Goal: Task Accomplishment & Management: Use online tool/utility

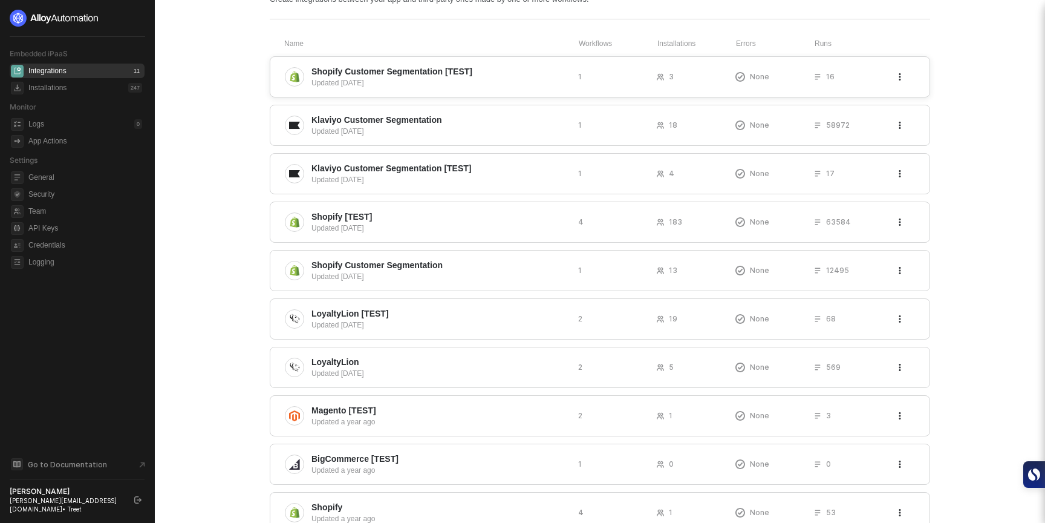
scroll to position [82, 0]
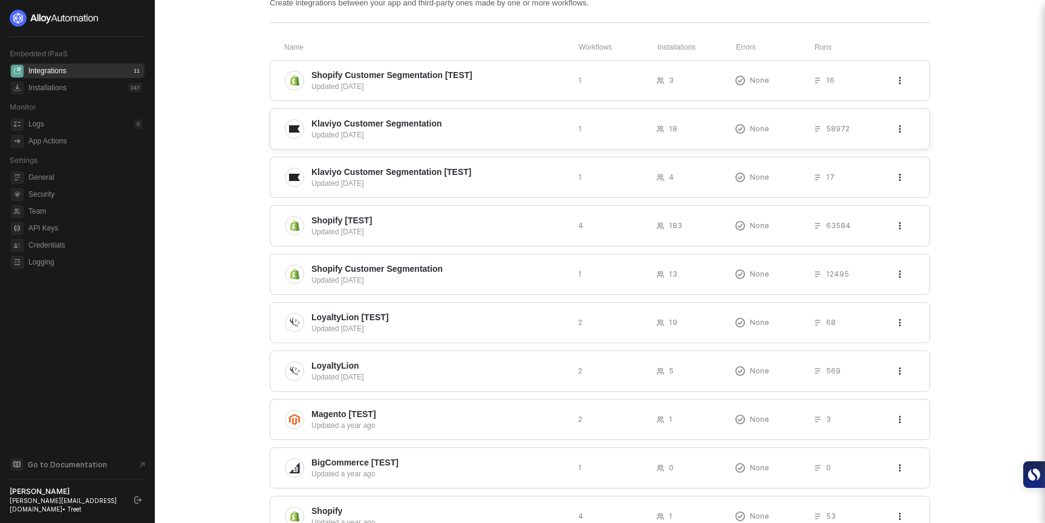
click at [453, 113] on div "Klaviyo Customer Segmentation Updated 7 months ago 1 18 None 58972" at bounding box center [600, 128] width 660 height 41
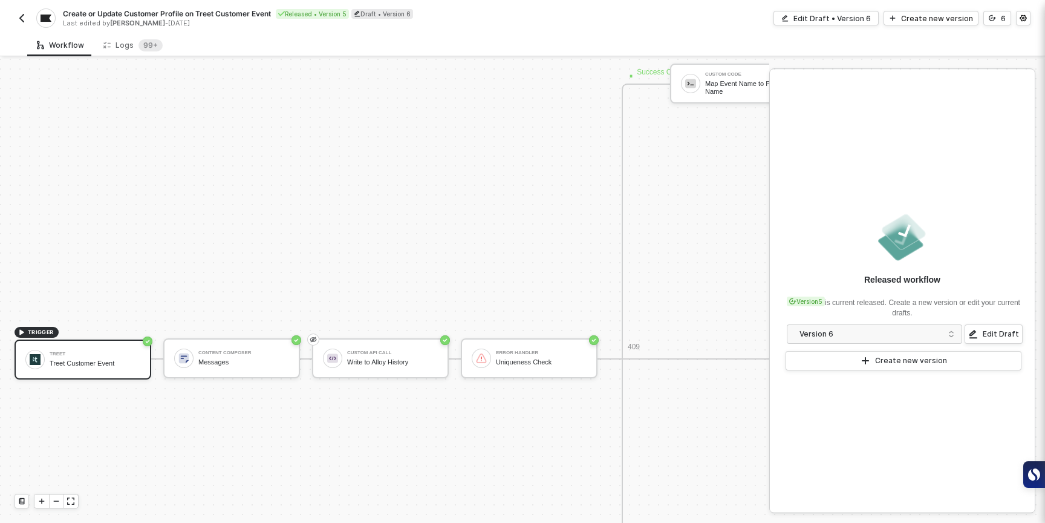
scroll to position [418, 0]
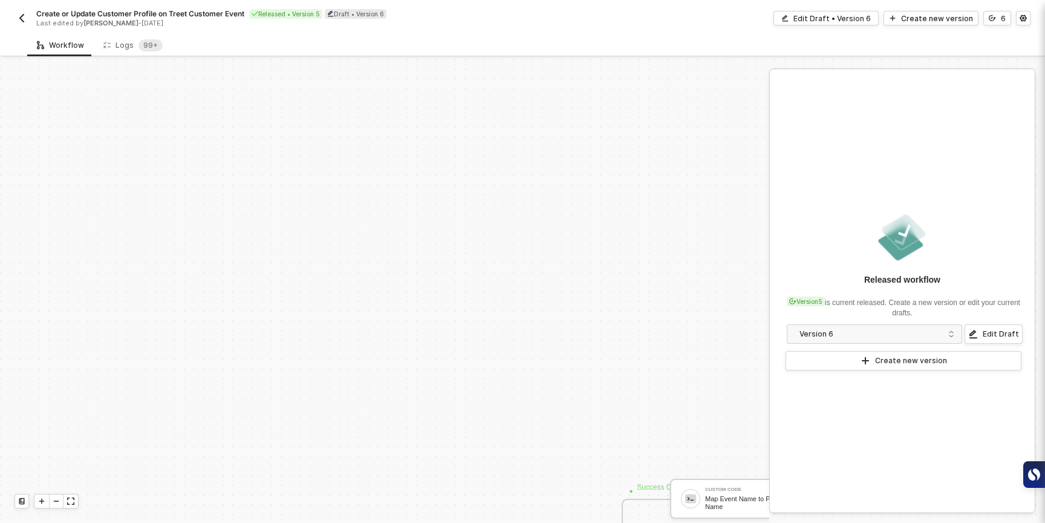
scroll to position [357, 0]
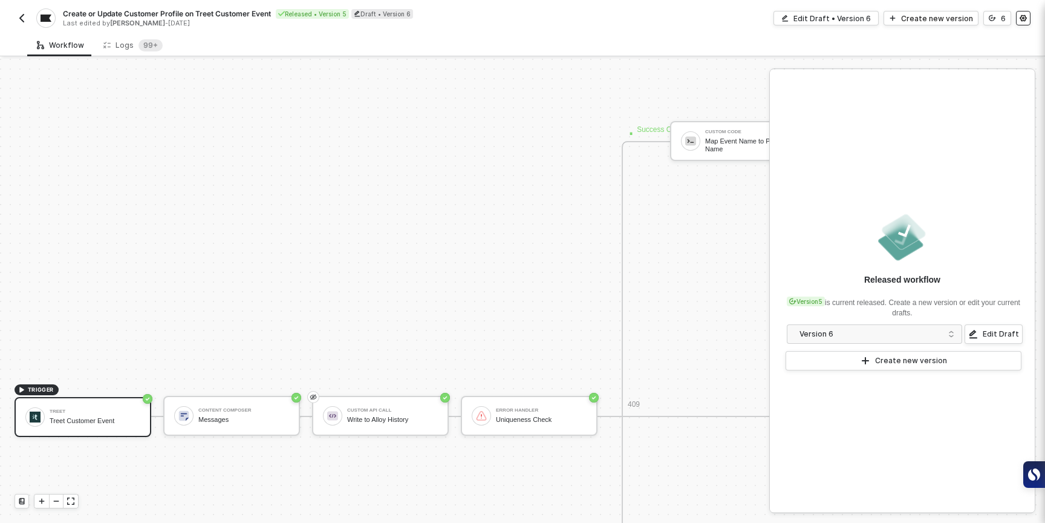
click at [1026, 15] on icon "icon-settings" at bounding box center [1023, 18] width 7 height 7
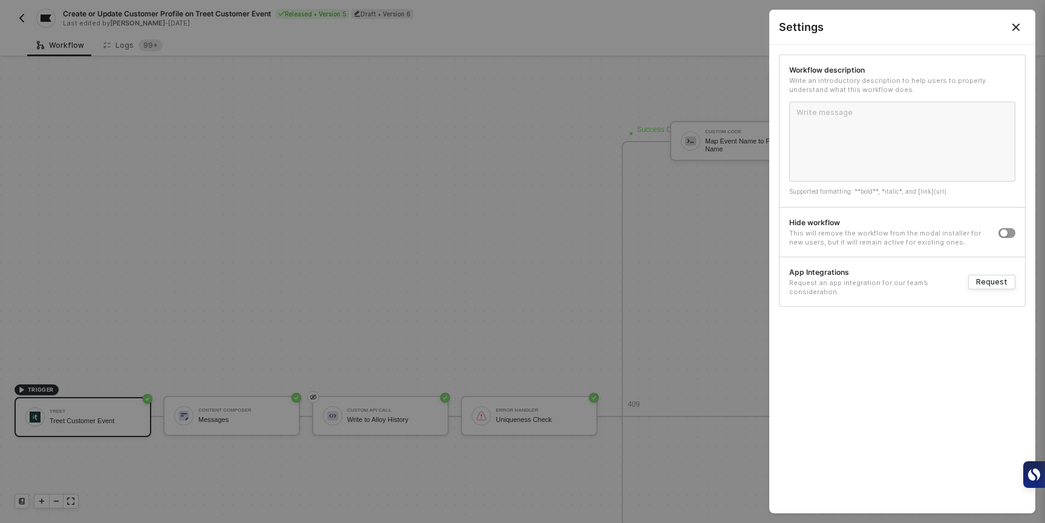
click at [1025, 17] on button "Close" at bounding box center [1016, 27] width 39 height 34
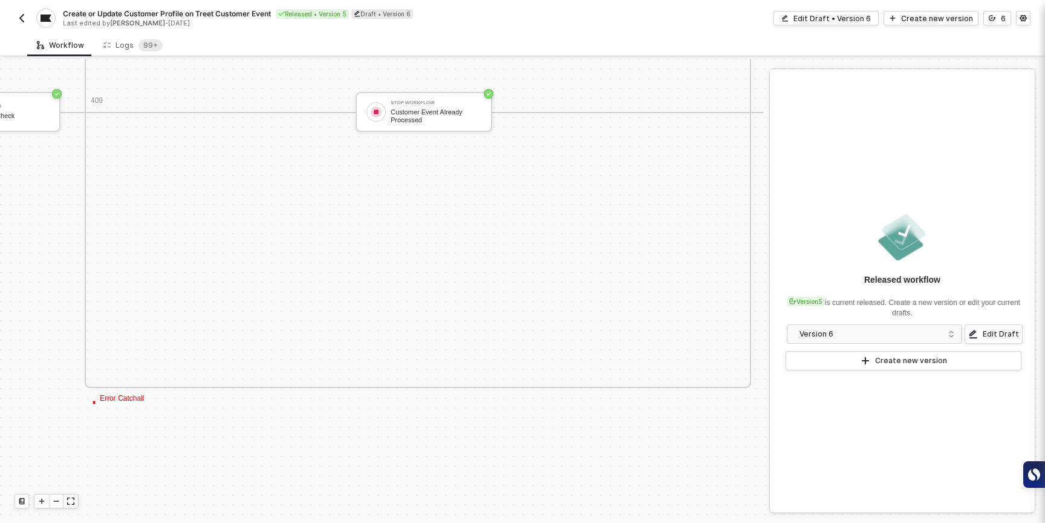
scroll to position [469, 537]
click at [20, 14] on img "button" at bounding box center [22, 18] width 10 height 10
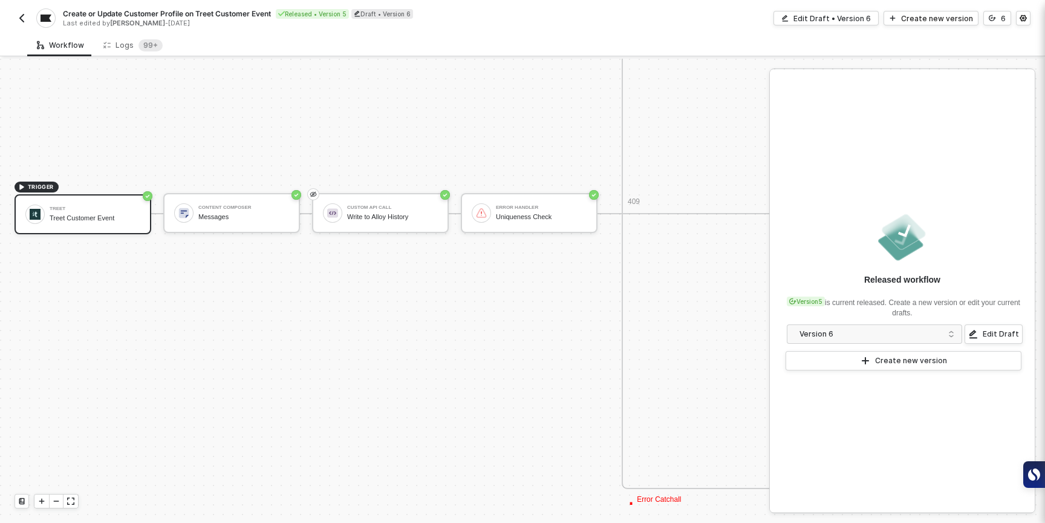
scroll to position [546, 0]
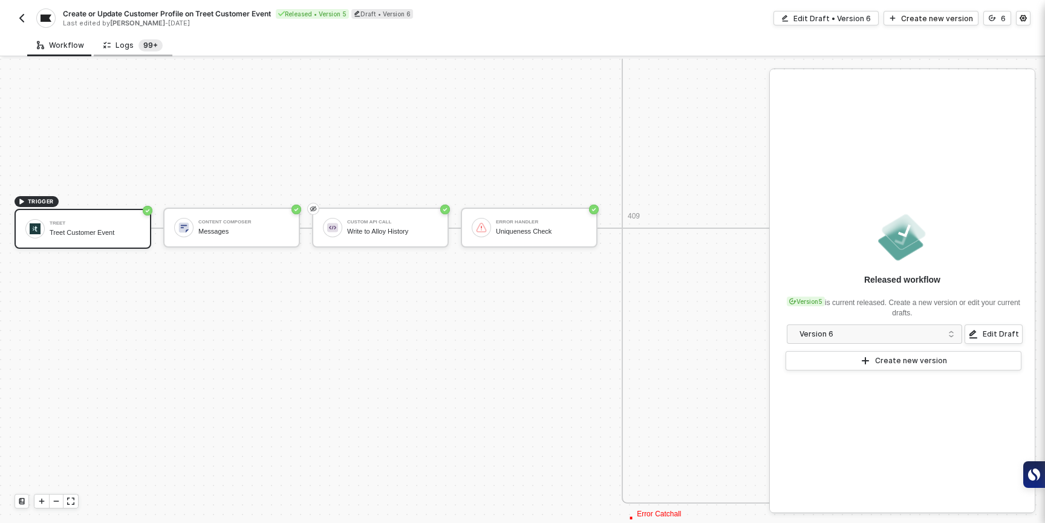
click at [142, 41] on sup "99+" at bounding box center [151, 45] width 24 height 12
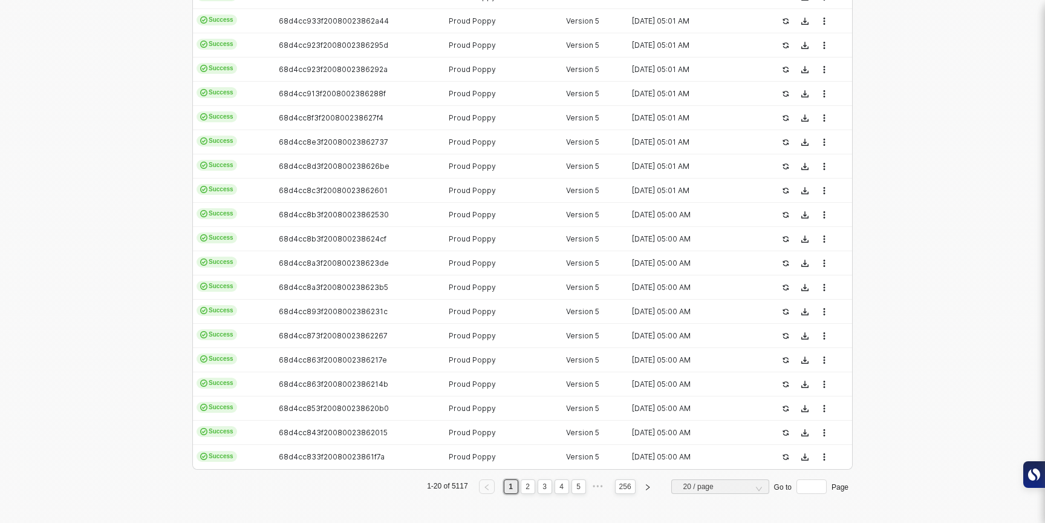
scroll to position [0, 0]
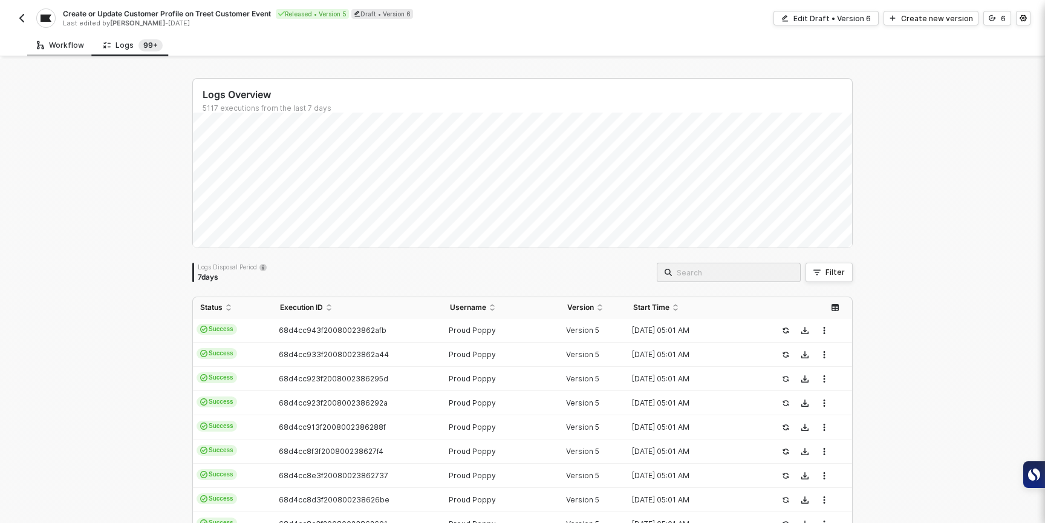
click at [49, 42] on div "Workflow" at bounding box center [60, 46] width 47 height 10
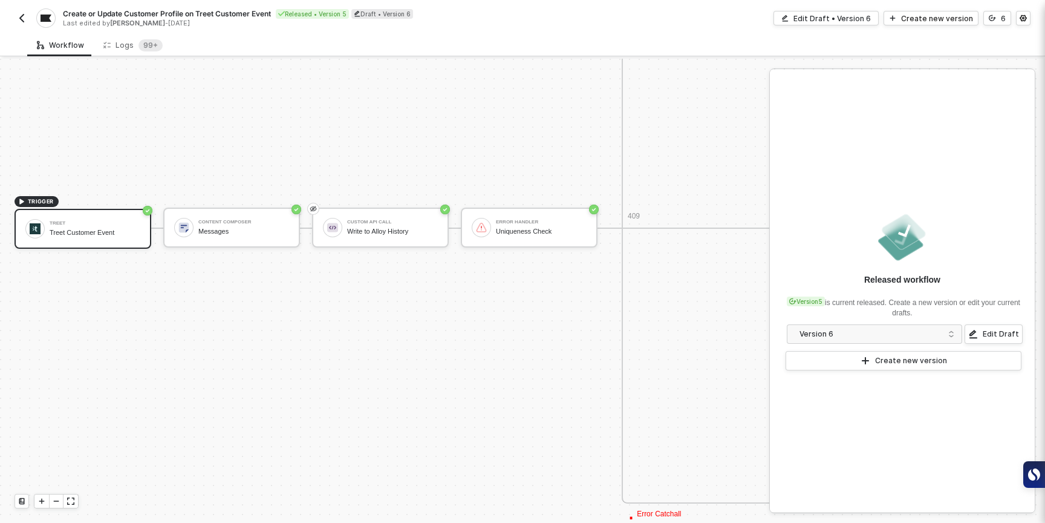
click at [22, 16] on img "button" at bounding box center [22, 18] width 10 height 10
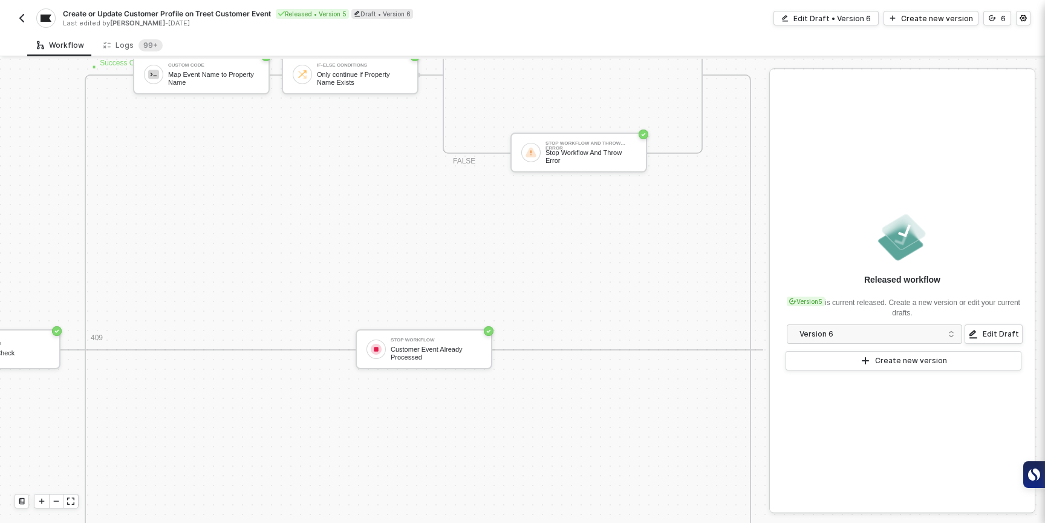
scroll to position [287, 537]
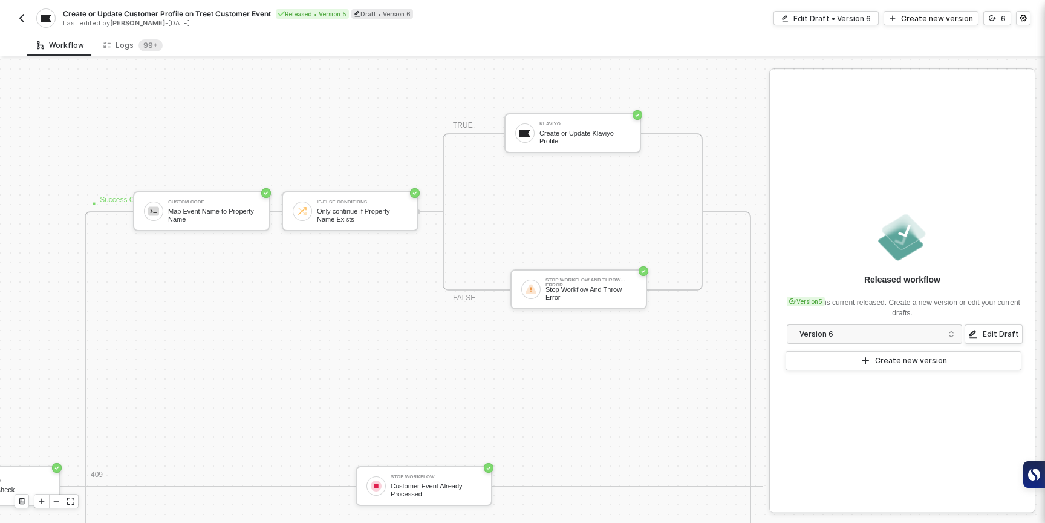
click at [19, 15] on img "button" at bounding box center [22, 18] width 10 height 10
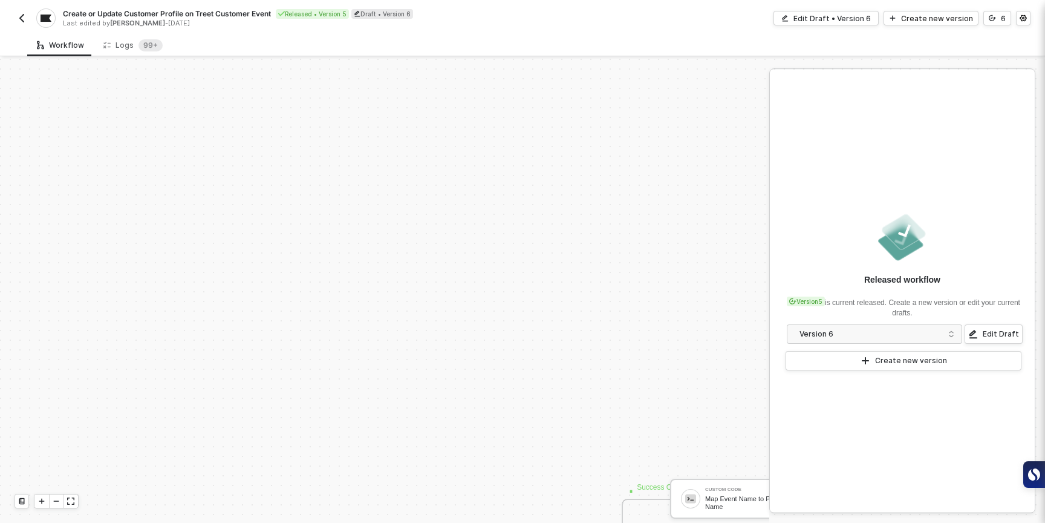
scroll to position [357, 0]
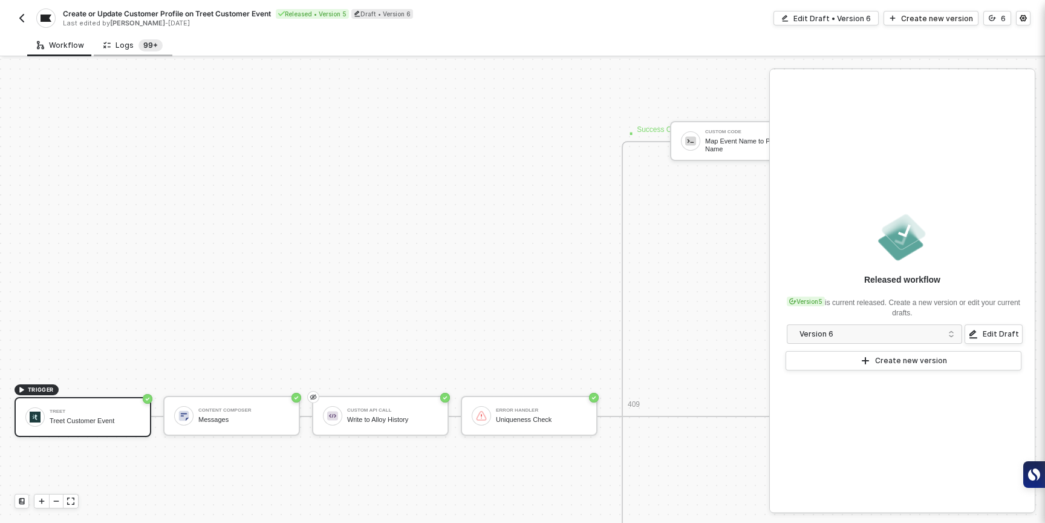
click at [143, 42] on sup "99+" at bounding box center [151, 45] width 24 height 12
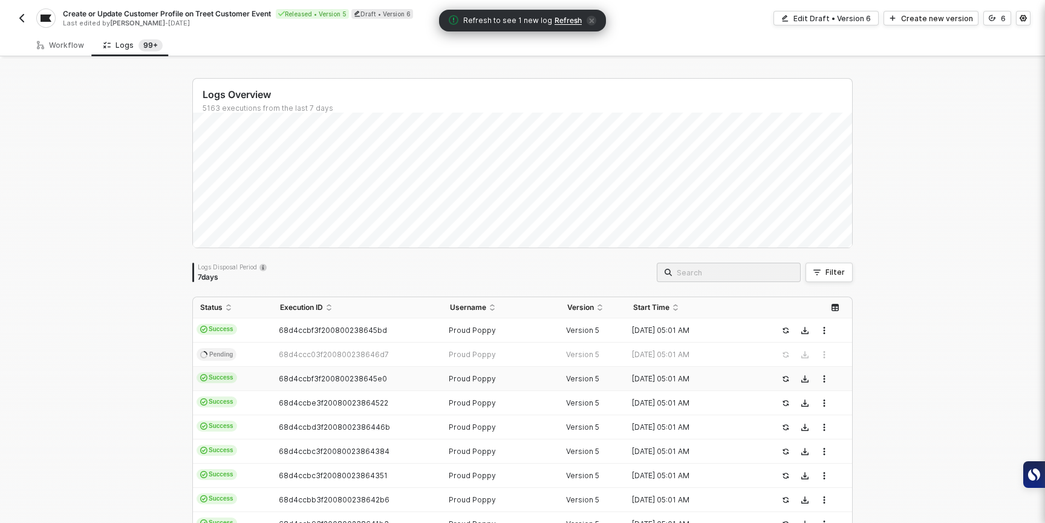
scroll to position [333, 0]
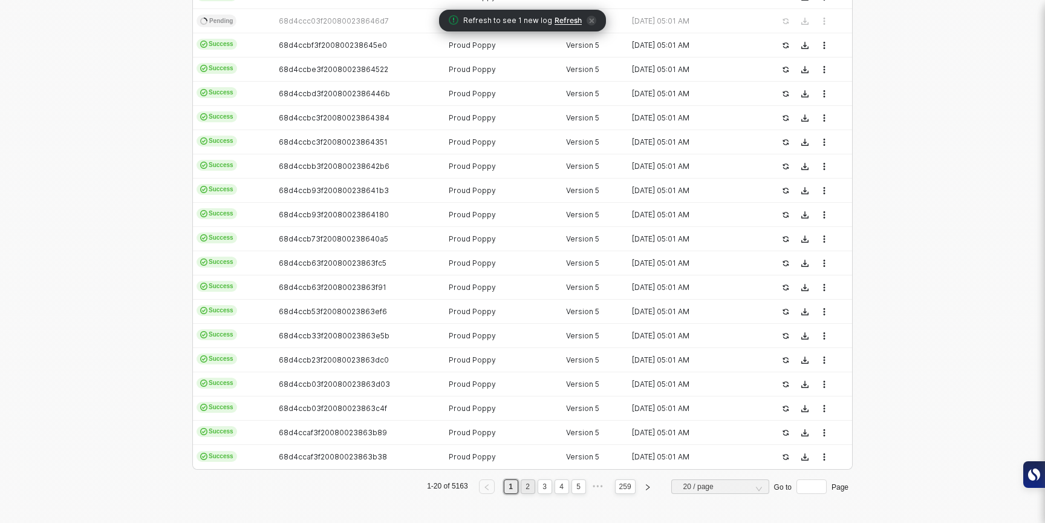
click at [526, 479] on li "2" at bounding box center [528, 486] width 15 height 15
click at [541, 493] on li "3" at bounding box center [545, 486] width 15 height 15
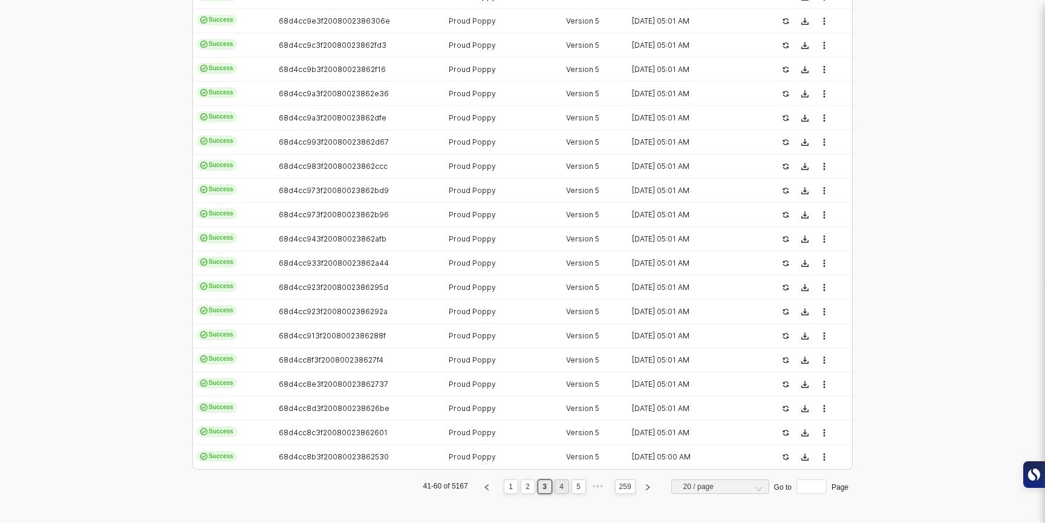
click at [561, 490] on link "4" at bounding box center [561, 486] width 11 height 13
click at [575, 490] on link "6" at bounding box center [578, 486] width 11 height 13
click at [584, 489] on ul "101-120 of 5168 1 ••• 4 5 6 7 8 ••• 259 20 / page Go to Page" at bounding box center [522, 486] width 660 height 15
click at [579, 487] on link "8" at bounding box center [578, 486] width 11 height 13
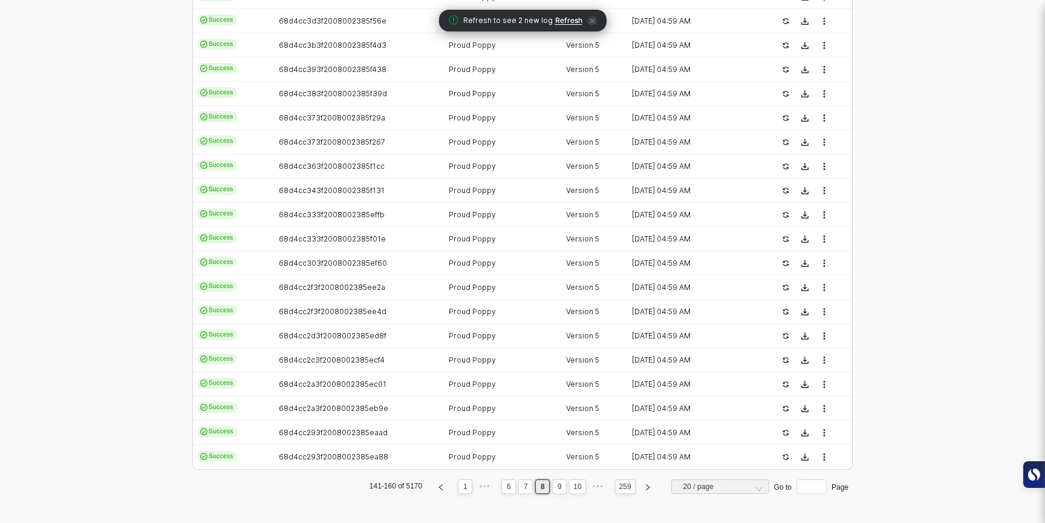
click at [579, 487] on link "10" at bounding box center [577, 486] width 15 height 13
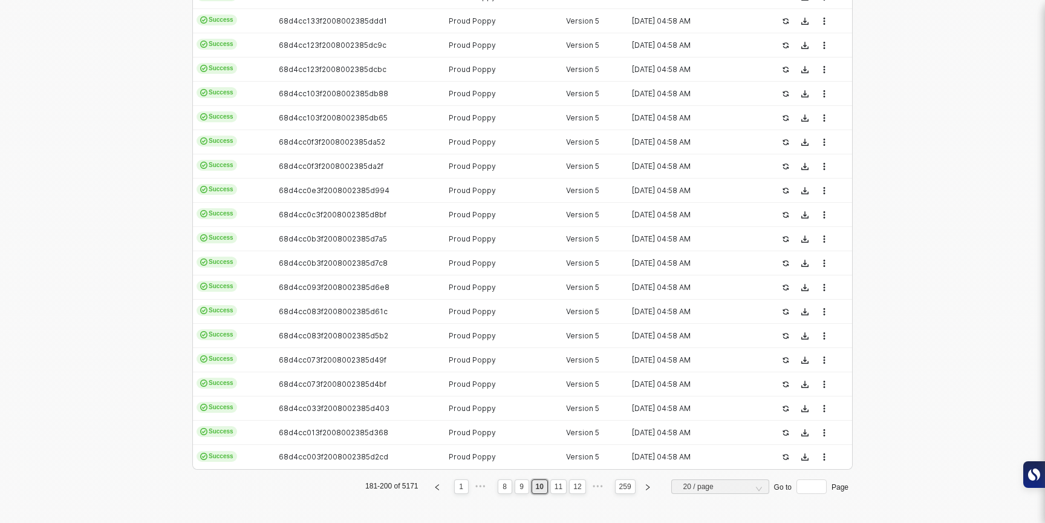
click at [579, 487] on link "12" at bounding box center [577, 486] width 15 height 13
click at [579, 487] on link "14" at bounding box center [577, 486] width 15 height 13
click at [579, 487] on link "16" at bounding box center [577, 486] width 15 height 13
click at [579, 487] on link "18" at bounding box center [577, 486] width 15 height 13
click at [579, 487] on link "20" at bounding box center [577, 486] width 15 height 13
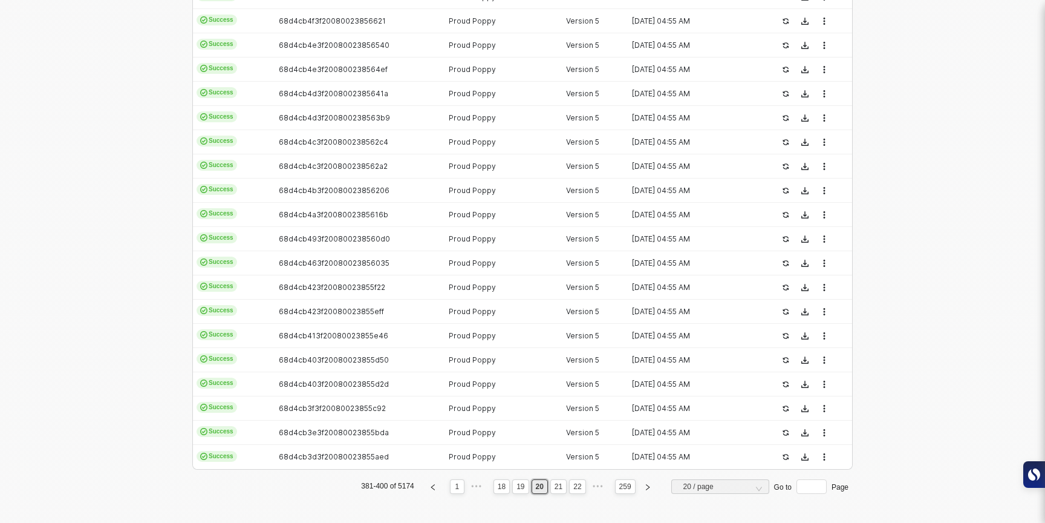
click at [579, 487] on link "22" at bounding box center [577, 486] width 15 height 13
click at [579, 487] on link "24" at bounding box center [577, 486] width 15 height 13
click at [579, 487] on link "26" at bounding box center [577, 486] width 15 height 13
click at [579, 487] on link "28" at bounding box center [577, 486] width 15 height 13
click at [578, 488] on link "30" at bounding box center [577, 486] width 15 height 13
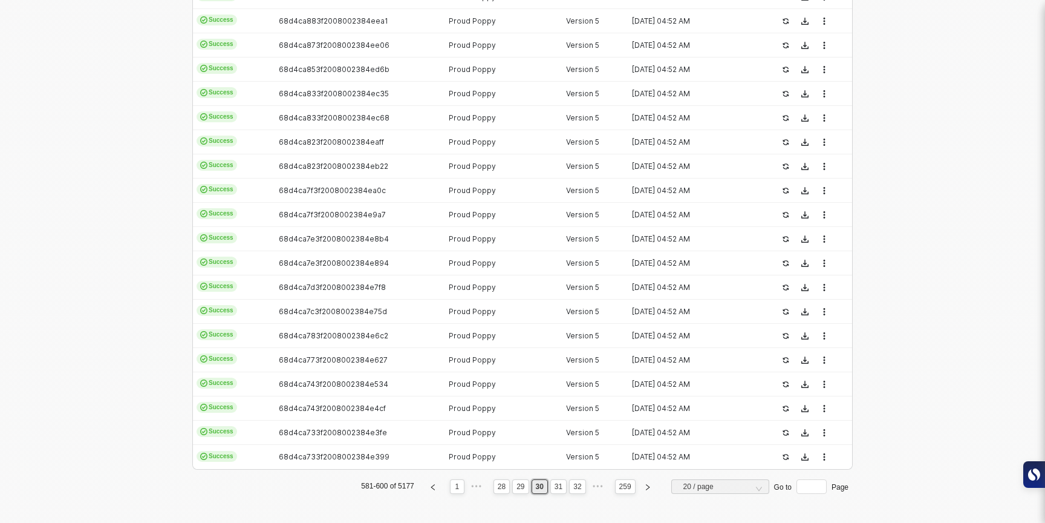
click at [578, 488] on link "32" at bounding box center [577, 486] width 15 height 13
click at [711, 492] on span "20 / page" at bounding box center [722, 486] width 79 height 18
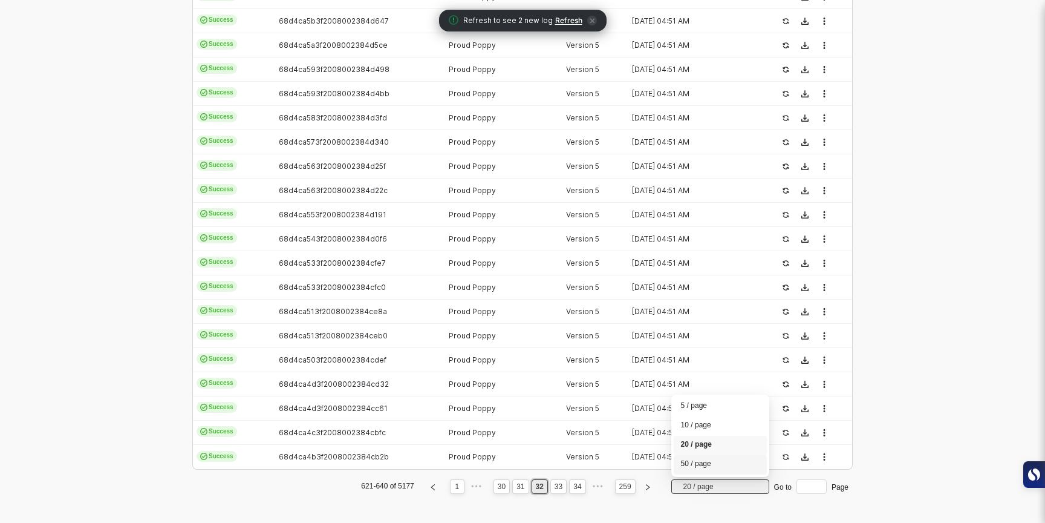
click at [716, 464] on div "50 / page" at bounding box center [720, 464] width 79 height 13
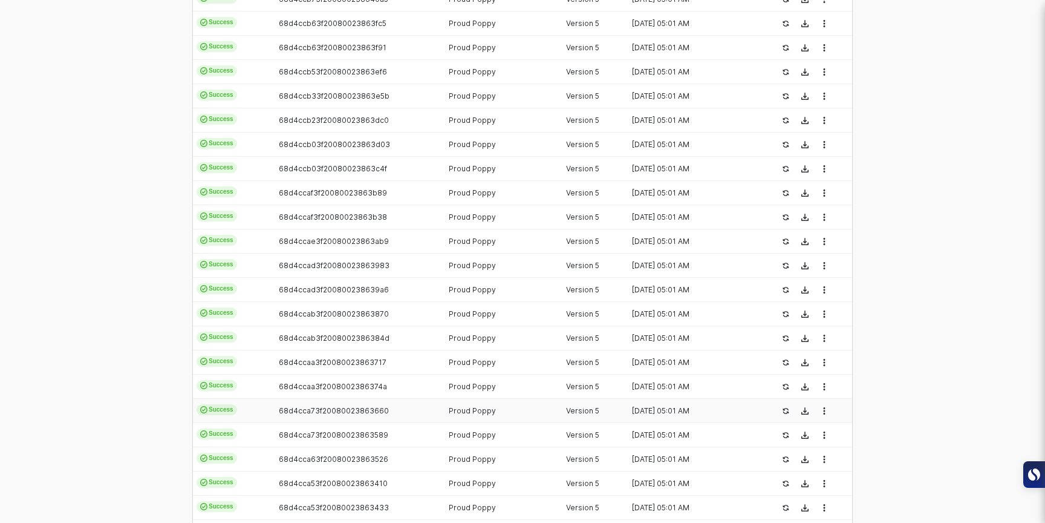
scroll to position [1059, 0]
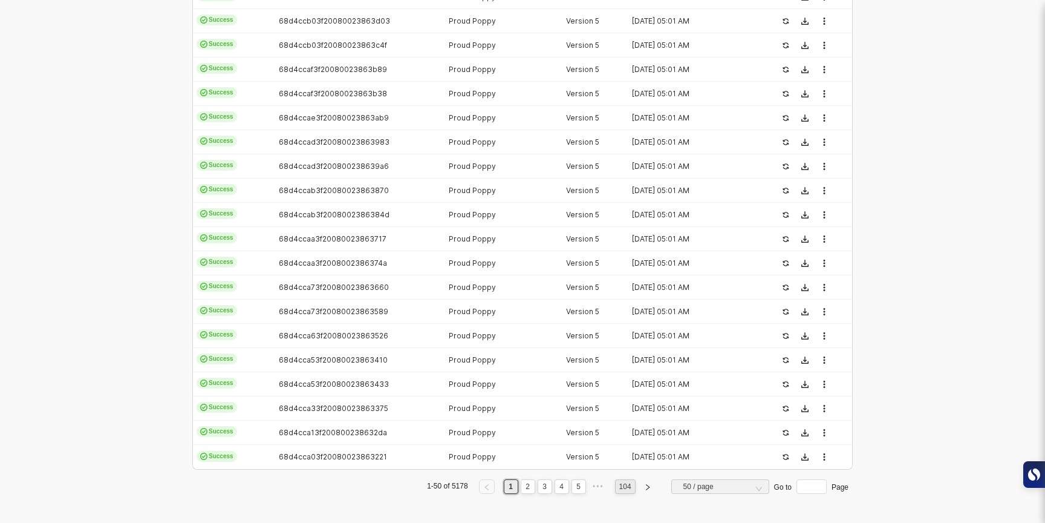
click at [621, 488] on link "104" at bounding box center [625, 486] width 19 height 13
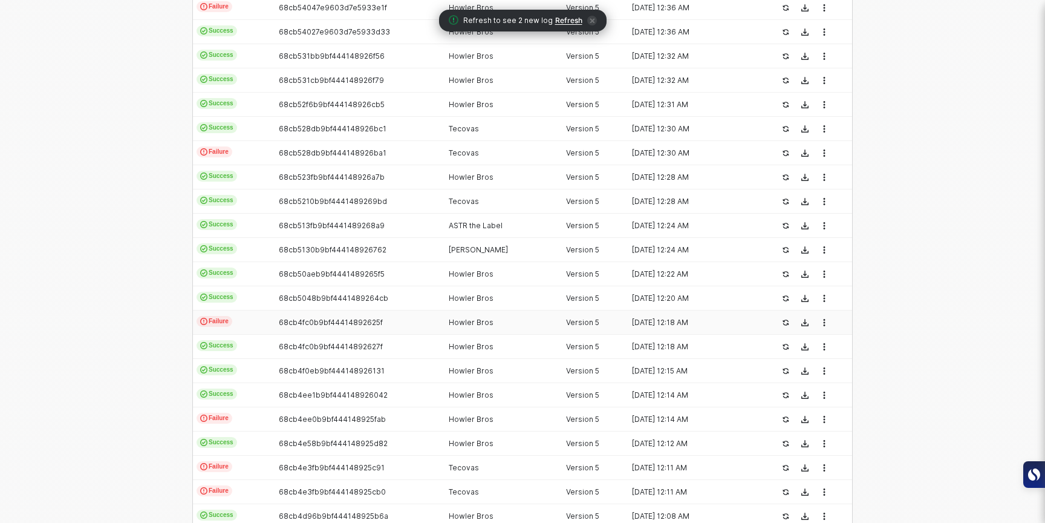
scroll to position [599, 0]
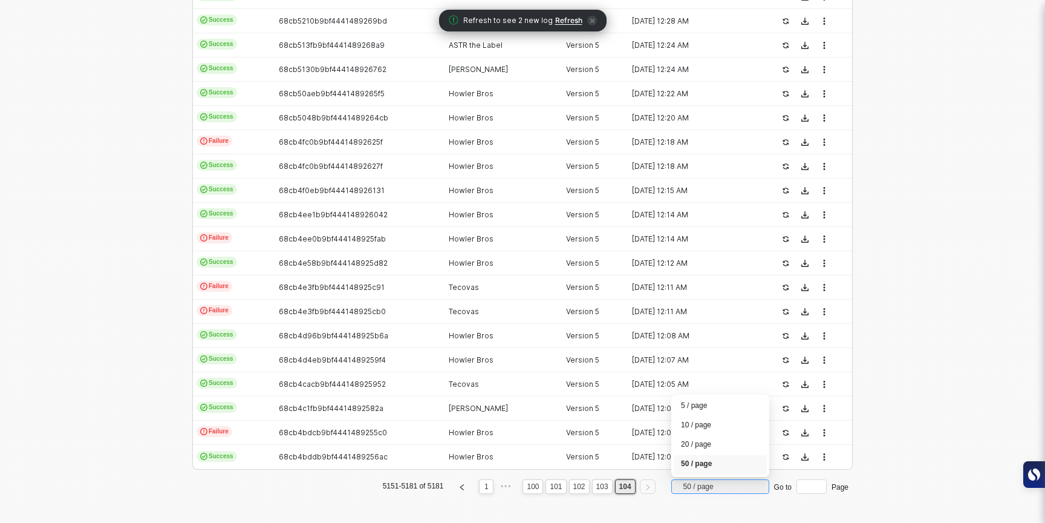
click at [706, 492] on span "50 / page" at bounding box center [722, 486] width 79 height 18
click at [708, 503] on div "Status Execution ID Username Version Start Time Failure 68cb568e7e9603d7e593437…" at bounding box center [522, 100] width 660 height 806
click at [533, 482] on link "100" at bounding box center [532, 486] width 19 height 13
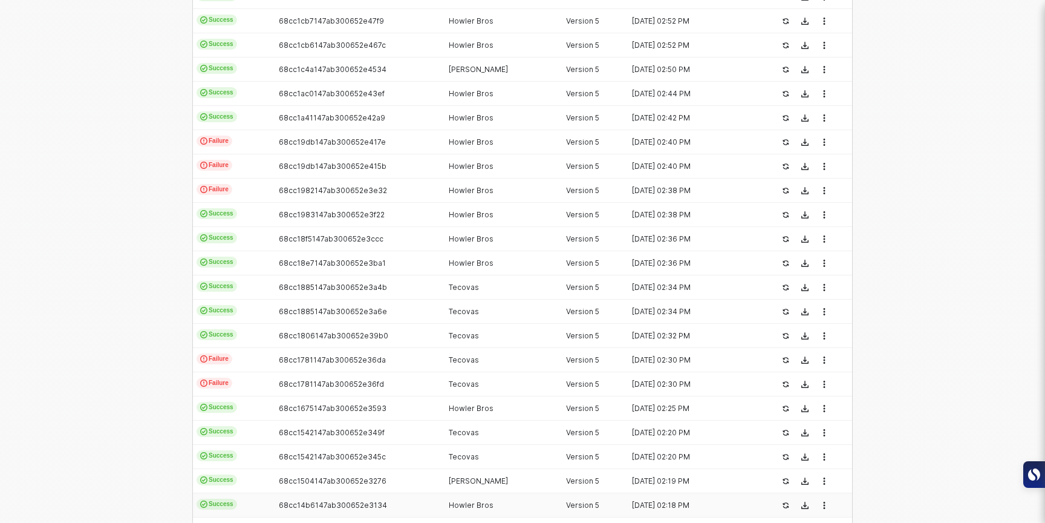
scroll to position [1059, 0]
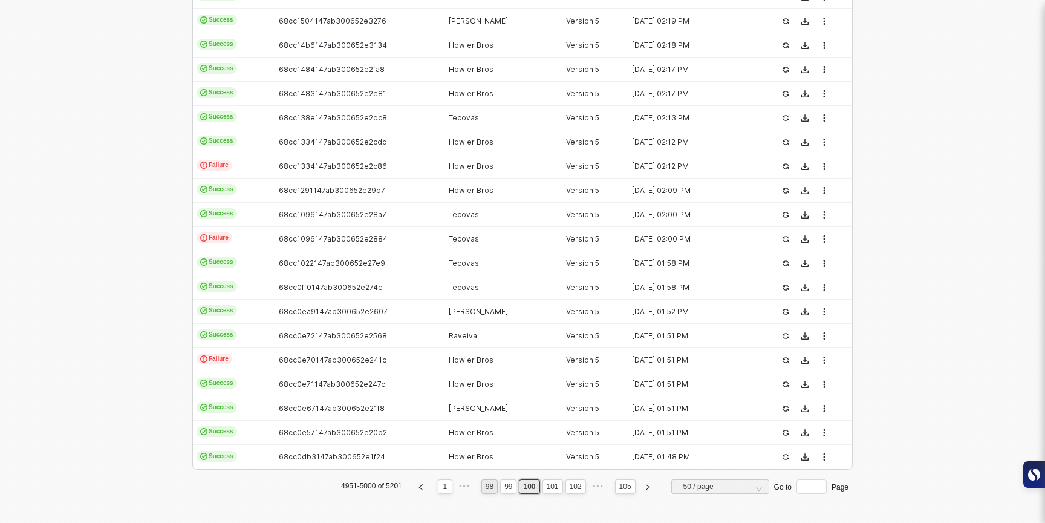
click at [486, 486] on link "98" at bounding box center [489, 486] width 15 height 13
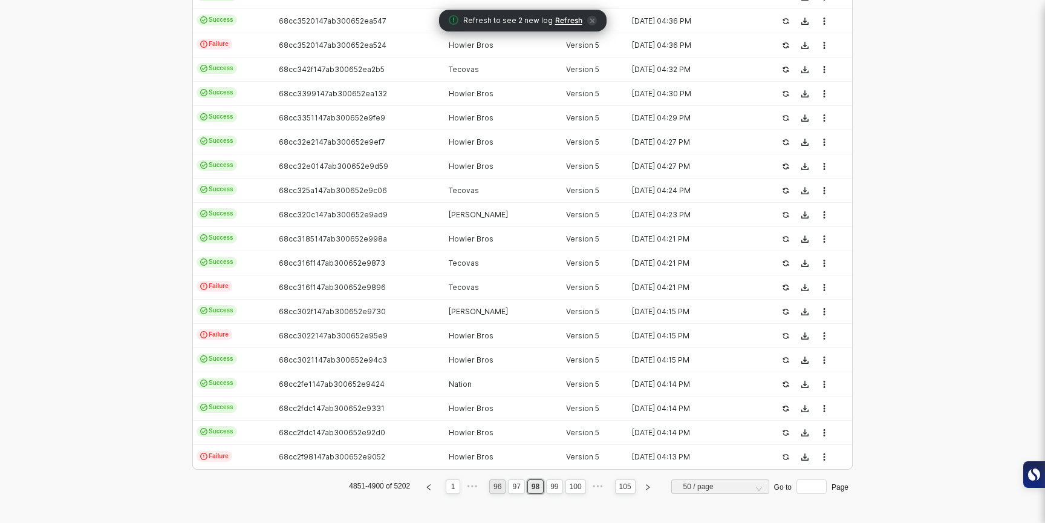
click at [490, 485] on link "96" at bounding box center [497, 486] width 15 height 13
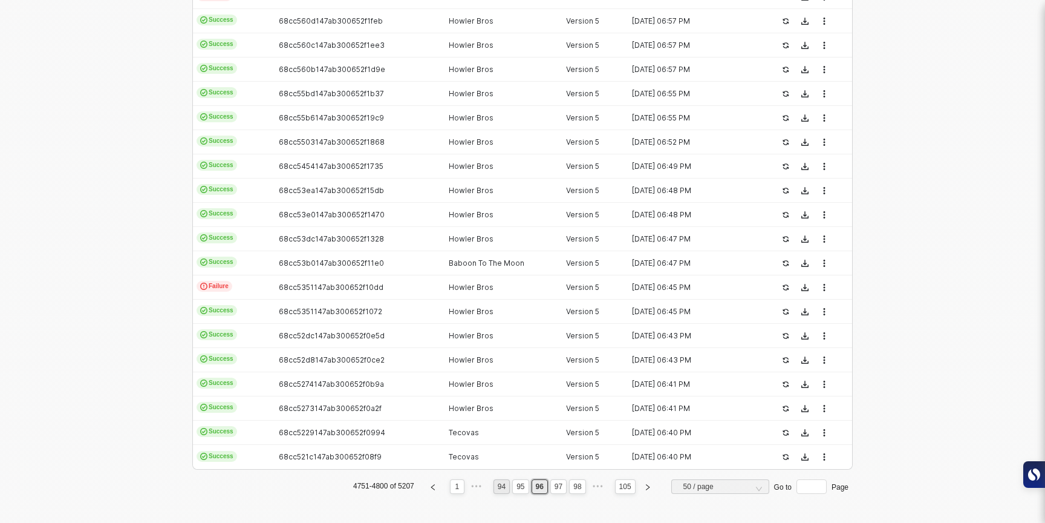
click at [494, 485] on link "94" at bounding box center [501, 486] width 15 height 13
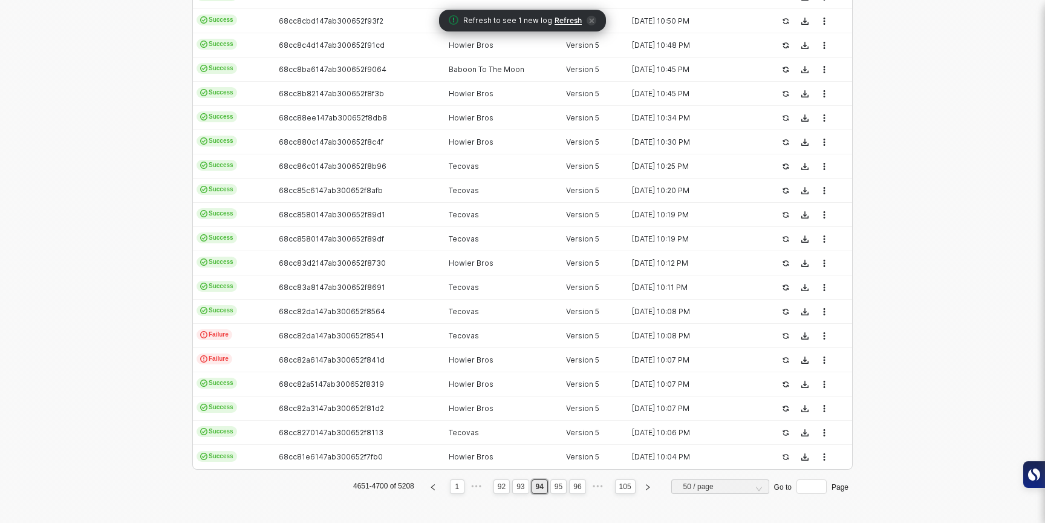
click at [494, 485] on link "92" at bounding box center [501, 486] width 15 height 13
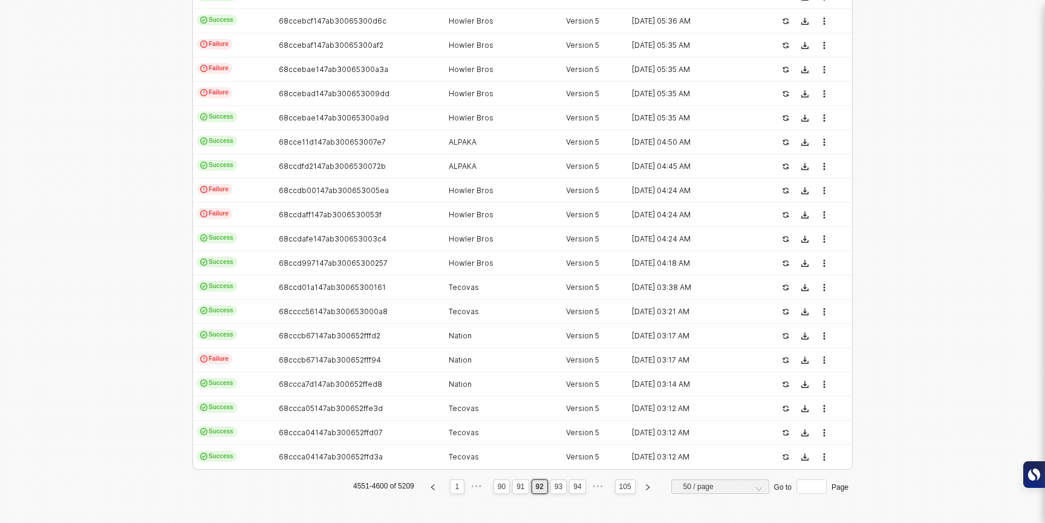
click at [494, 485] on link "90" at bounding box center [501, 486] width 15 height 13
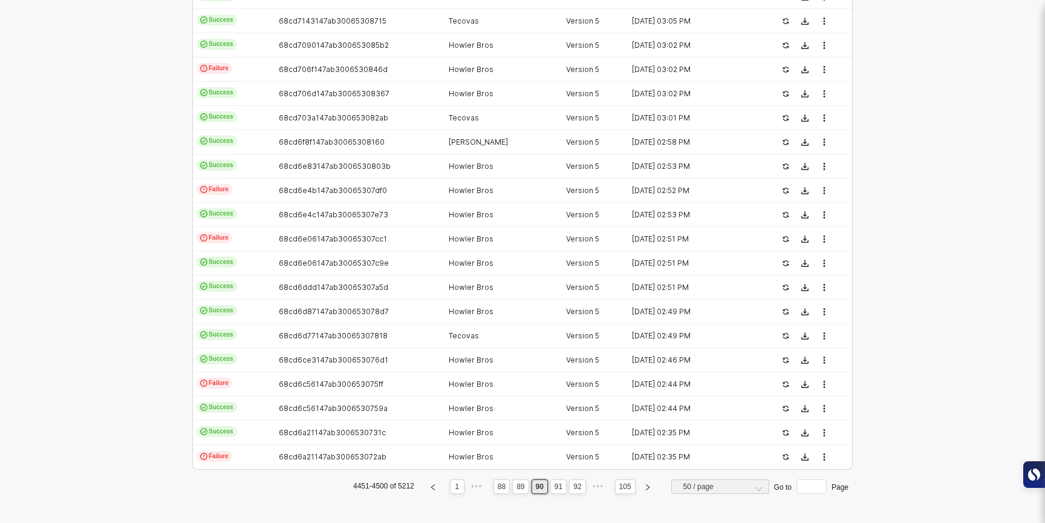
click at [494, 485] on link "88" at bounding box center [501, 486] width 15 height 13
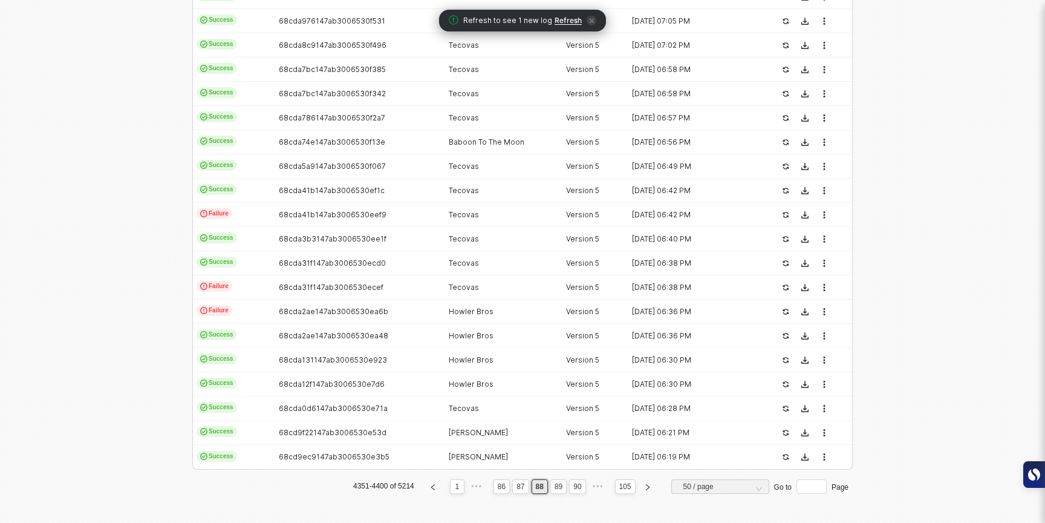
click at [494, 485] on link "86" at bounding box center [501, 486] width 15 height 13
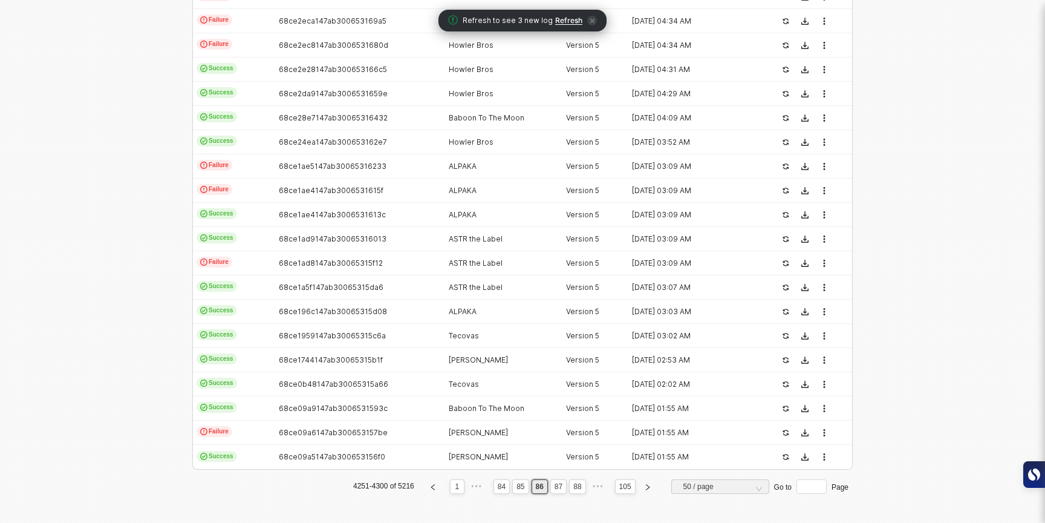
click at [494, 485] on link "84" at bounding box center [501, 486] width 15 height 13
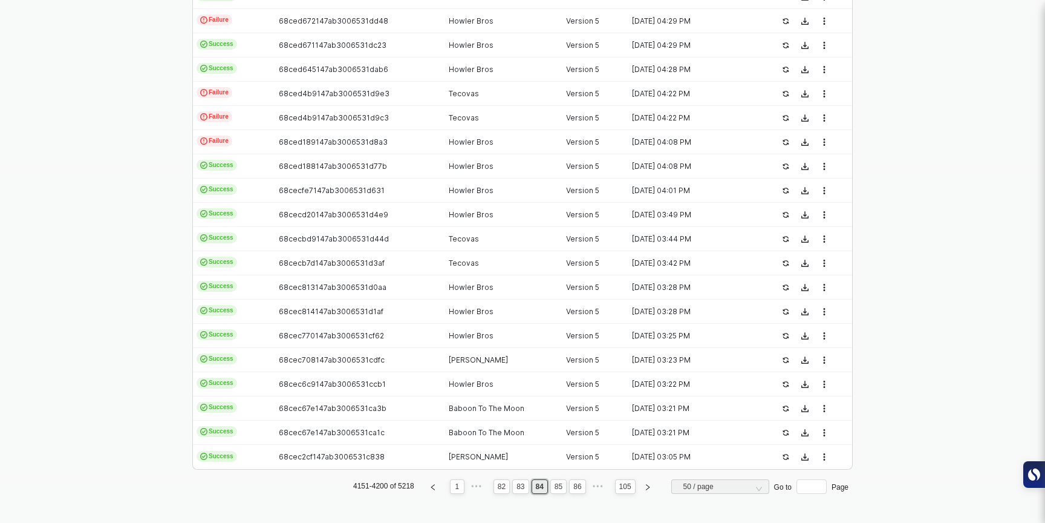
click at [494, 485] on link "82" at bounding box center [501, 486] width 15 height 13
click at [494, 485] on link "80" at bounding box center [501, 486] width 15 height 13
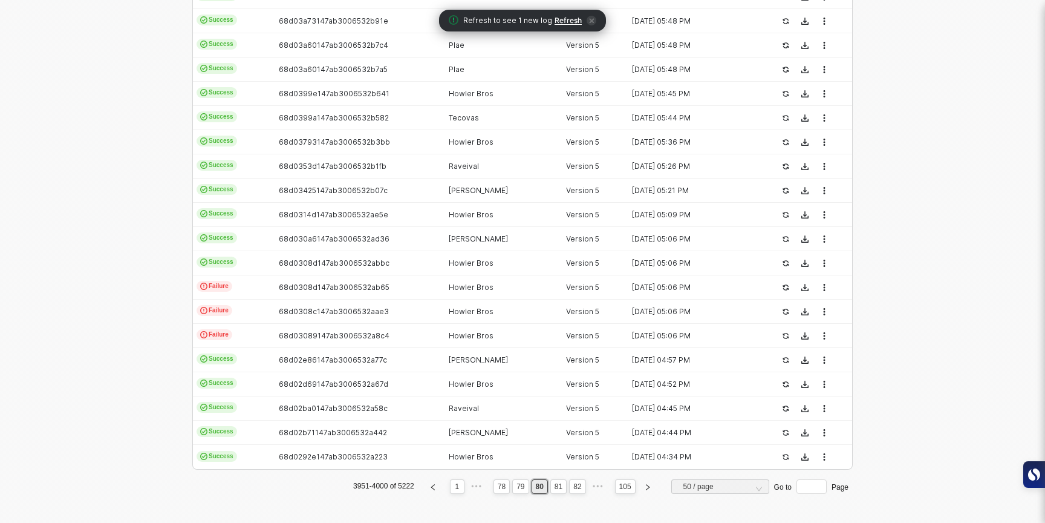
click at [494, 485] on link "78" at bounding box center [501, 486] width 15 height 13
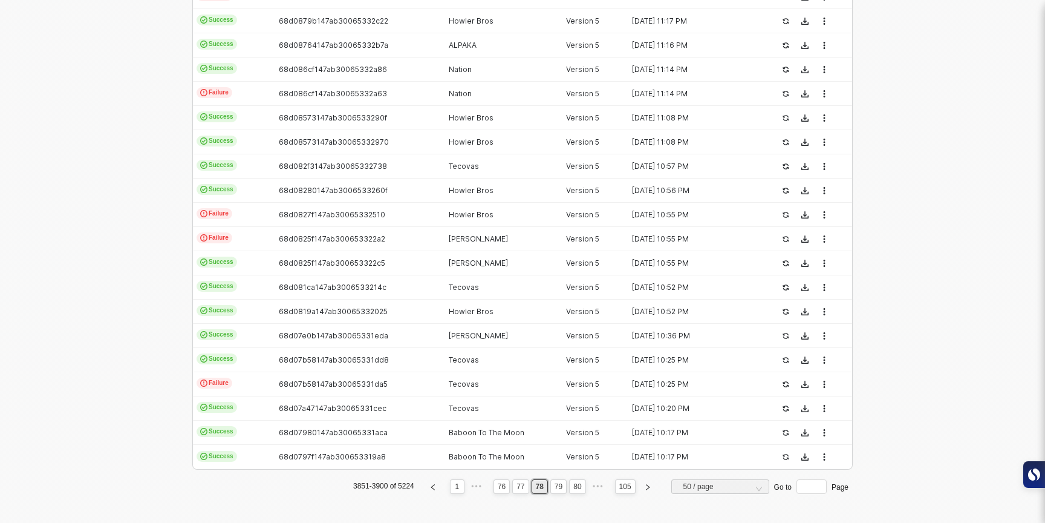
click at [494, 485] on link "76" at bounding box center [501, 486] width 15 height 13
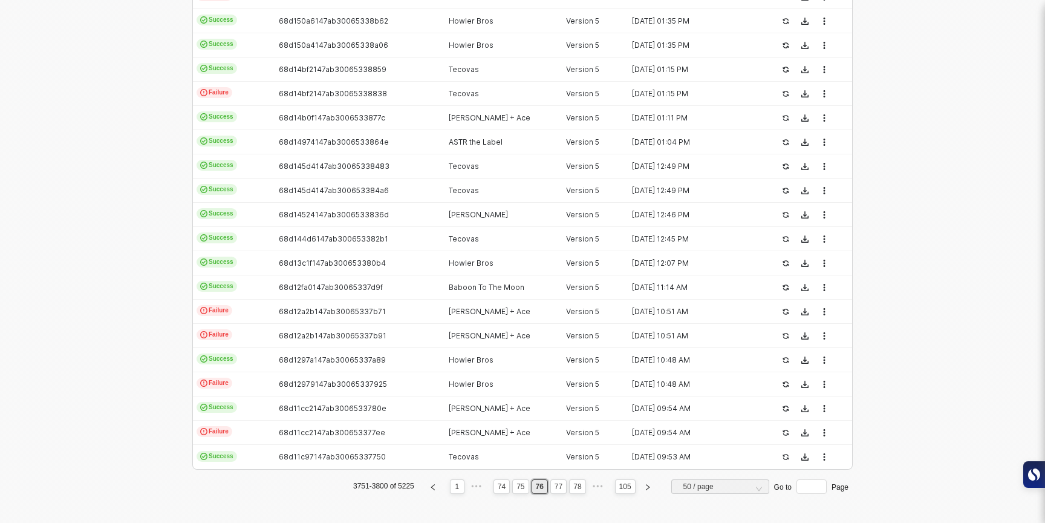
click at [494, 485] on link "74" at bounding box center [501, 486] width 15 height 13
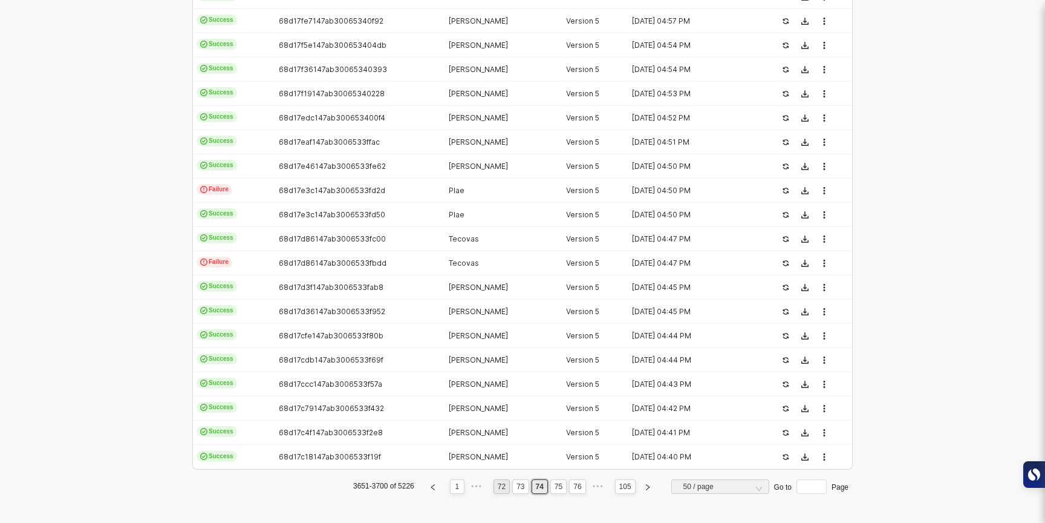
click at [498, 489] on link "72" at bounding box center [501, 486] width 15 height 13
click at [498, 489] on link "70" at bounding box center [501, 486] width 15 height 13
click at [498, 489] on link "68" at bounding box center [501, 486] width 15 height 13
click at [498, 489] on link "66" at bounding box center [501, 486] width 15 height 13
click at [498, 489] on link "64" at bounding box center [501, 486] width 15 height 13
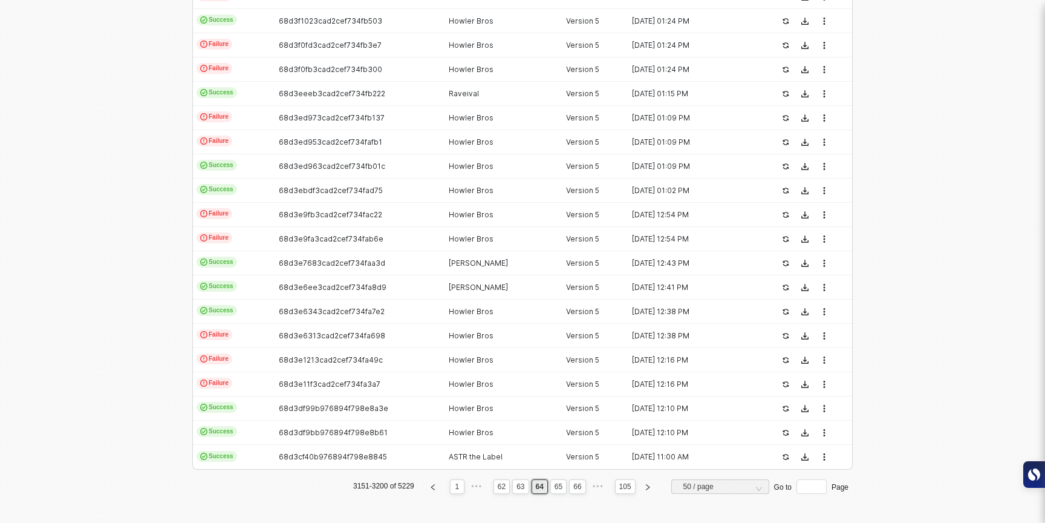
click at [498, 489] on link "62" at bounding box center [501, 486] width 15 height 13
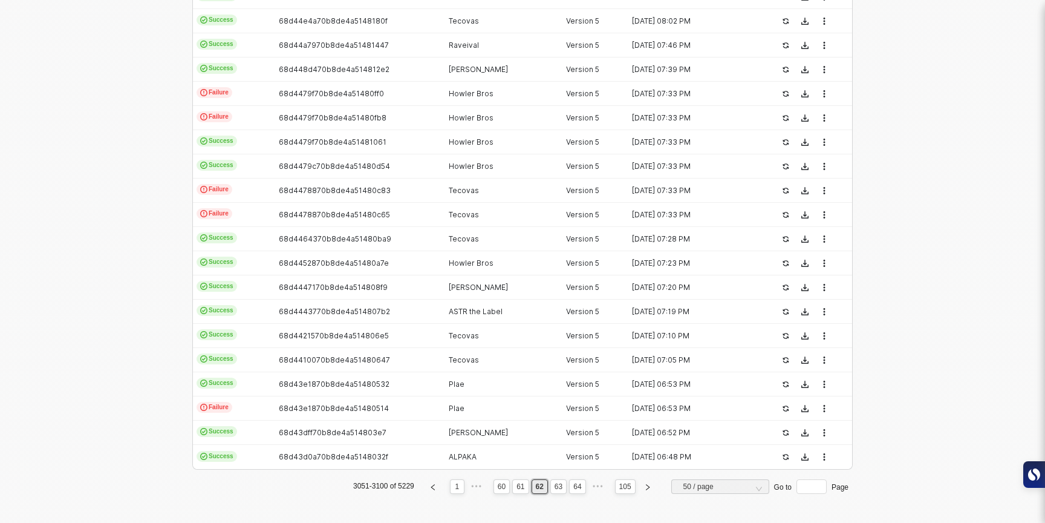
click at [498, 489] on link "60" at bounding box center [501, 486] width 15 height 13
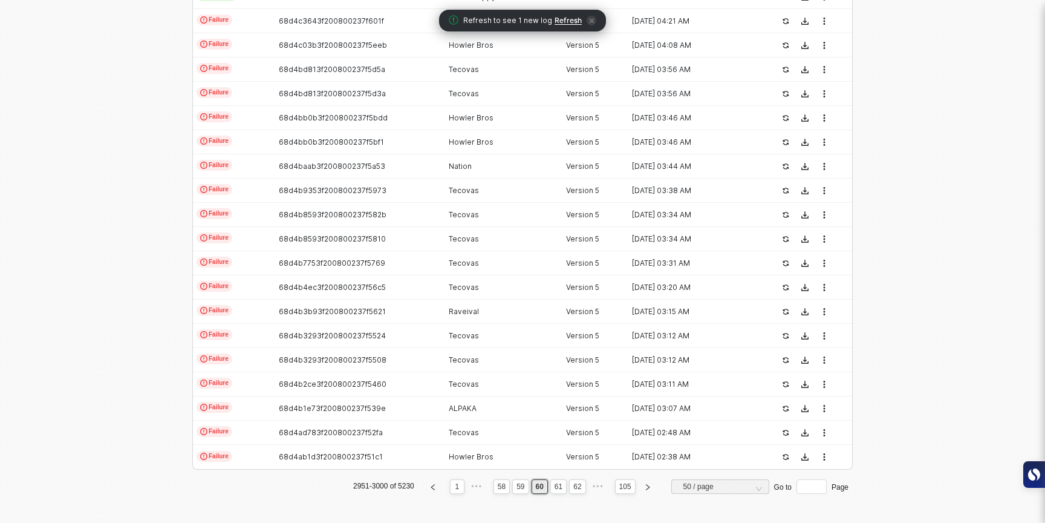
click at [498, 489] on link "58" at bounding box center [501, 486] width 15 height 13
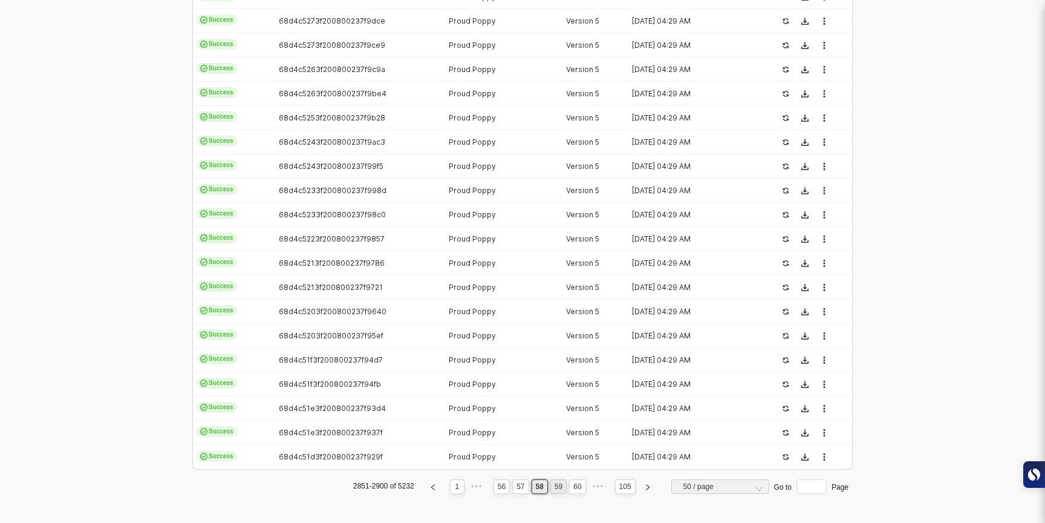
click at [553, 486] on link "59" at bounding box center [558, 486] width 15 height 13
click at [457, 483] on li "1" at bounding box center [457, 486] width 15 height 15
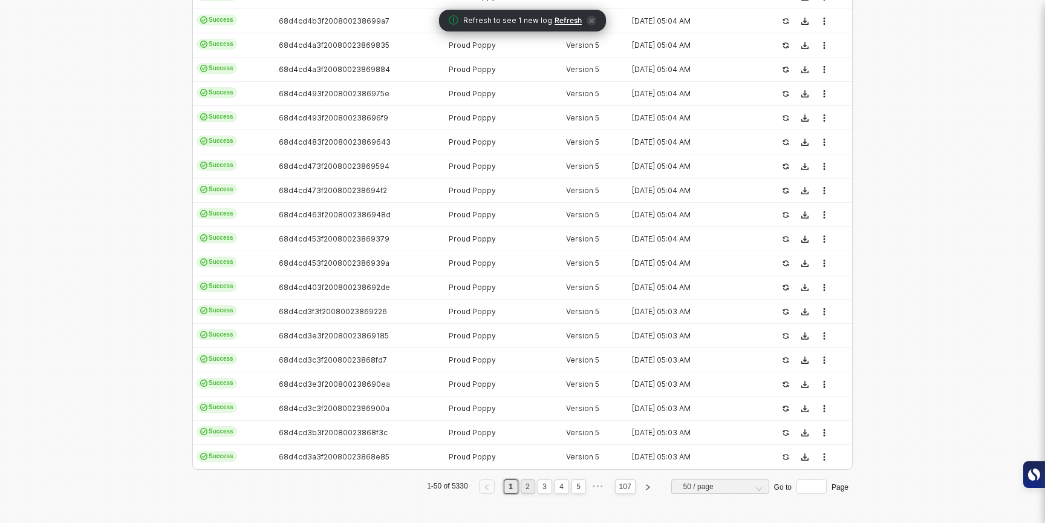
click at [524, 489] on link "2" at bounding box center [527, 486] width 11 height 13
click at [542, 489] on link "3" at bounding box center [544, 486] width 11 height 13
click at [556, 492] on link "4" at bounding box center [561, 486] width 11 height 13
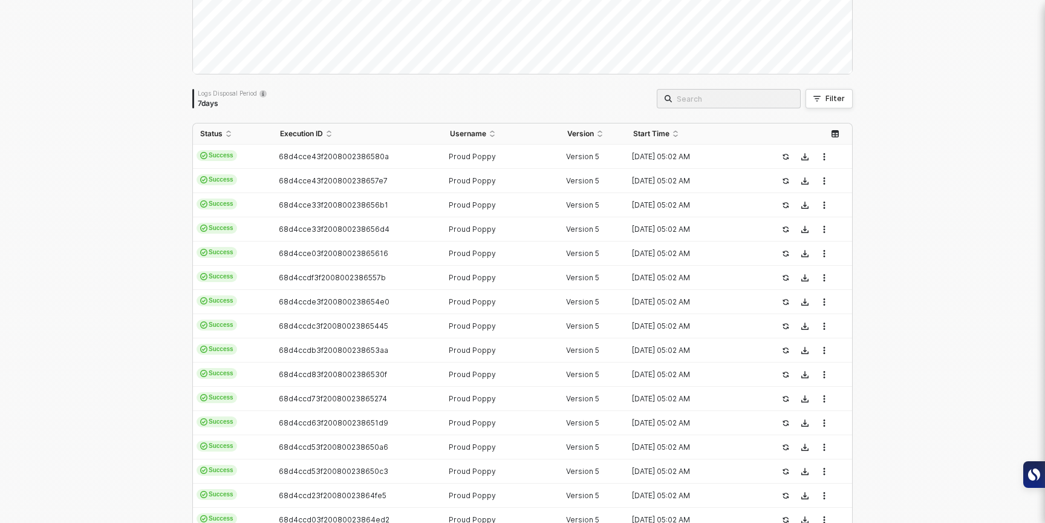
scroll to position [0, 0]
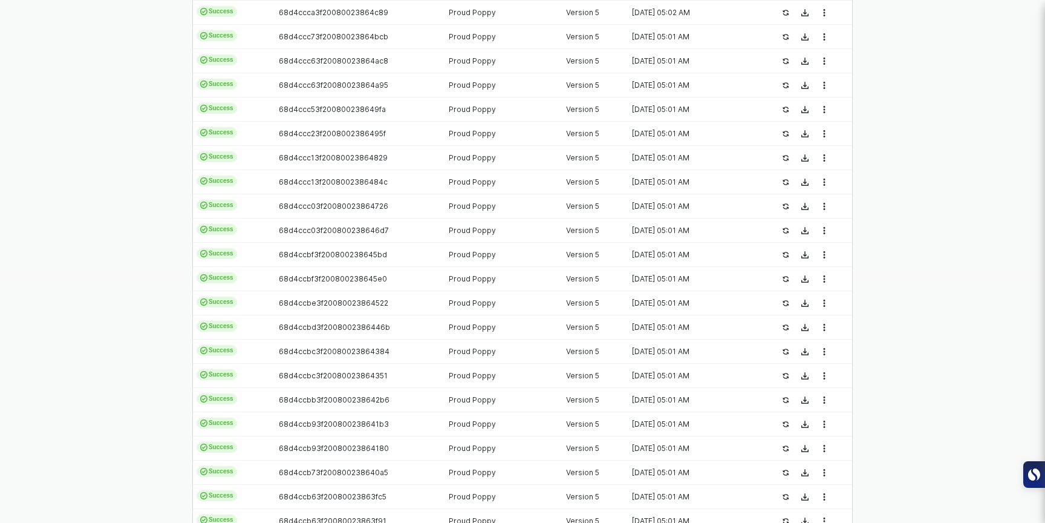
scroll to position [1059, 0]
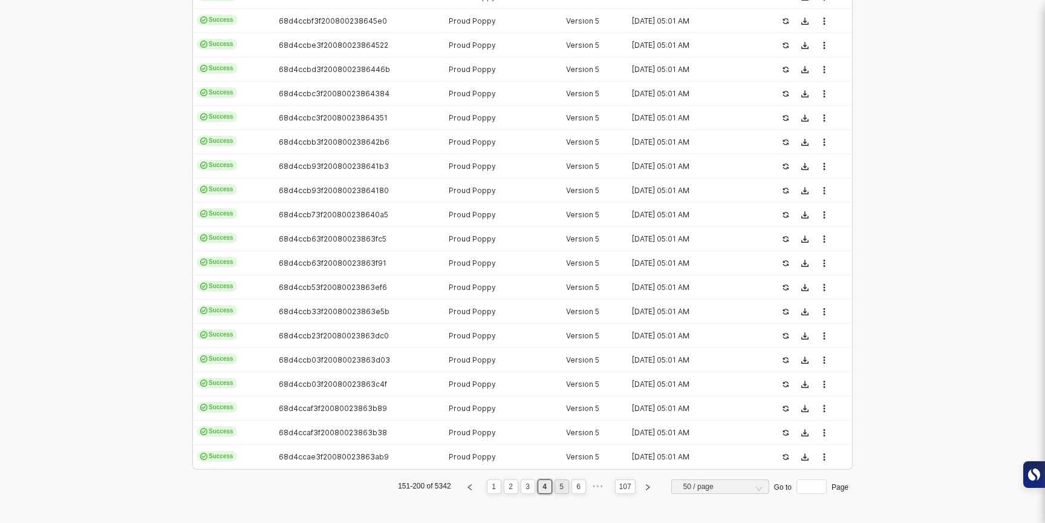
click at [563, 489] on link "5" at bounding box center [561, 486] width 11 height 13
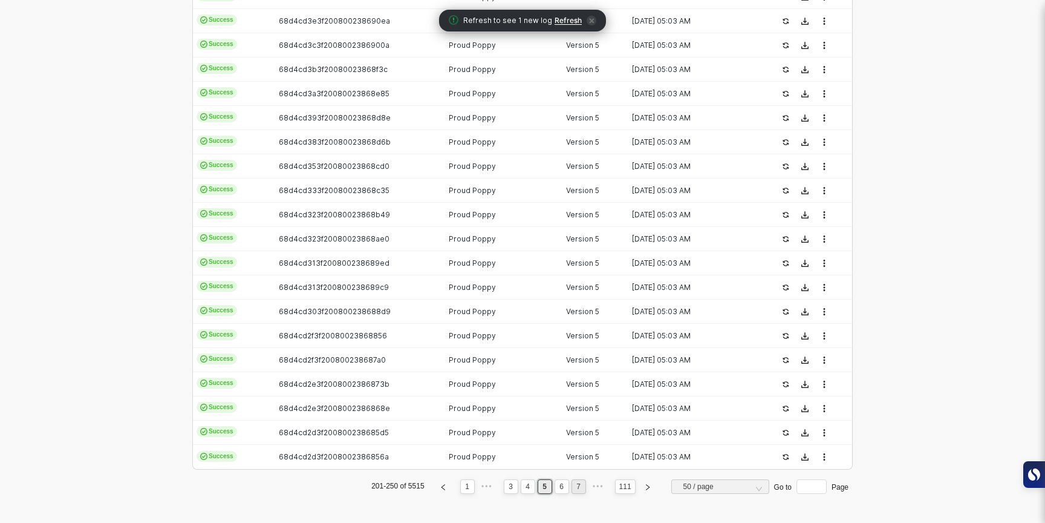
click at [582, 484] on link "7" at bounding box center [578, 486] width 11 height 13
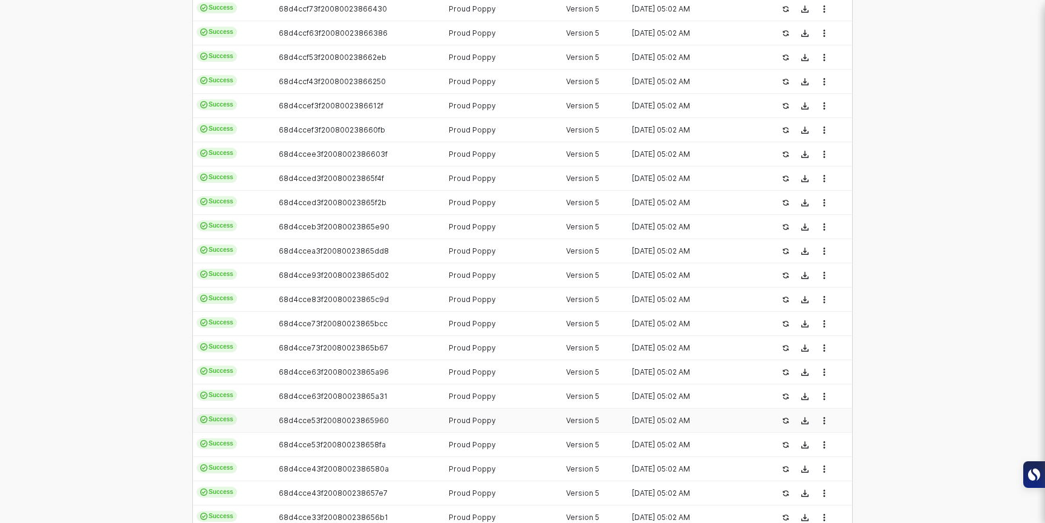
scroll to position [0, 0]
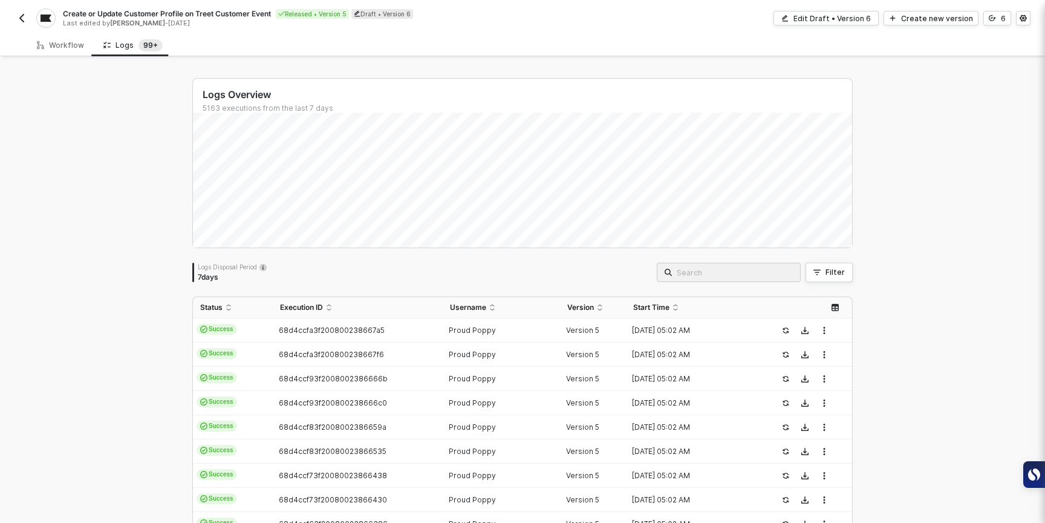
click at [758, 281] on span at bounding box center [729, 272] width 144 height 19
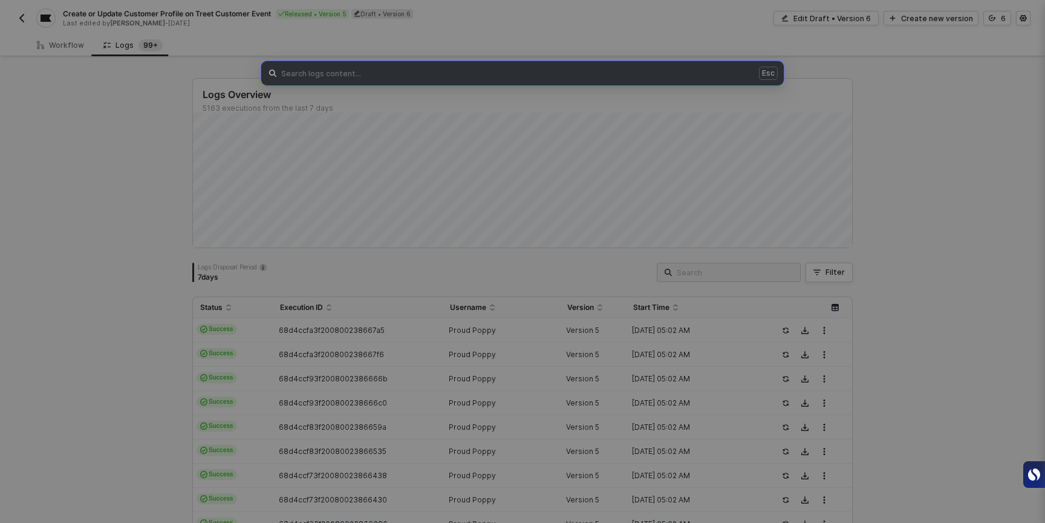
click at [771, 283] on div "Esc" at bounding box center [522, 261] width 1045 height 523
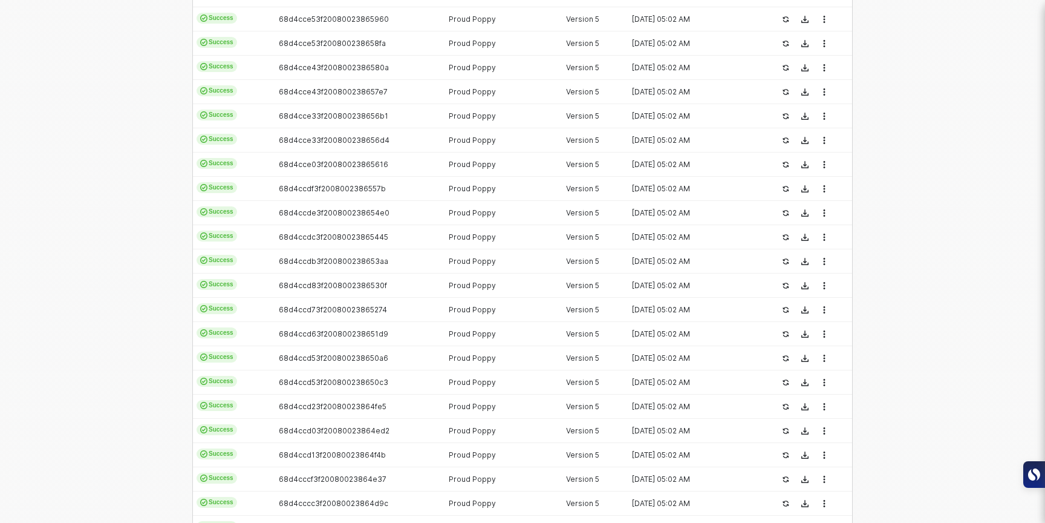
scroll to position [1059, 0]
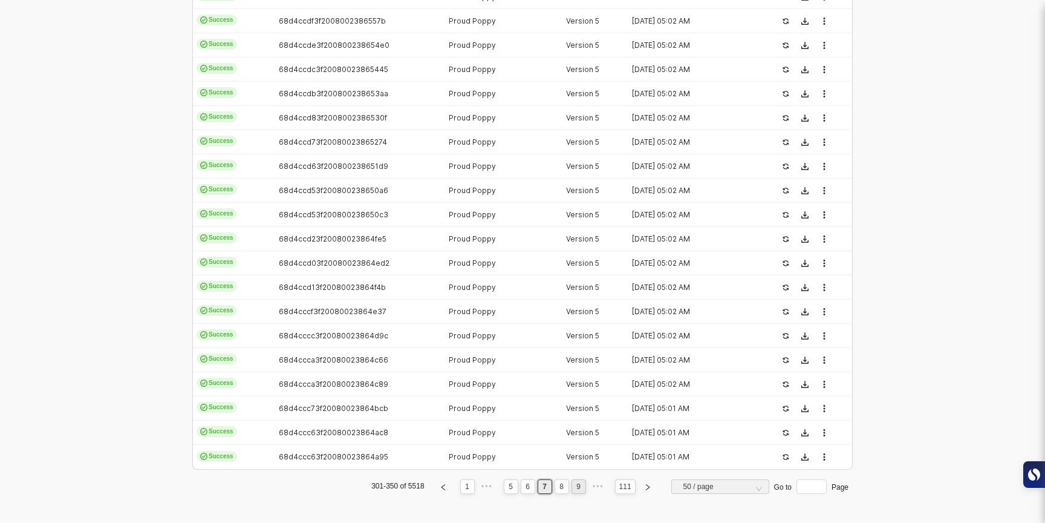
click at [581, 489] on link "9" at bounding box center [578, 486] width 11 height 13
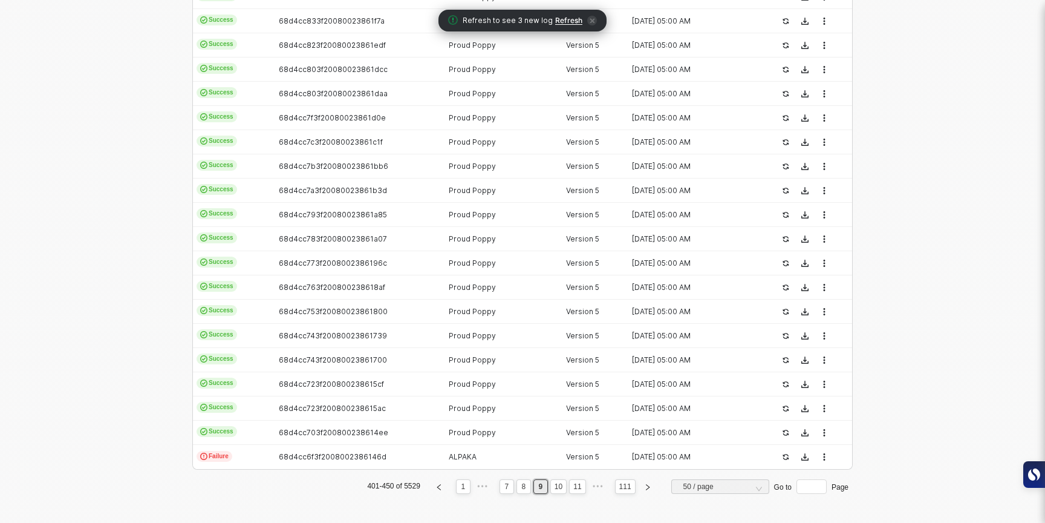
click at [581, 489] on link "11" at bounding box center [577, 486] width 15 height 13
click at [560, 486] on link "12" at bounding box center [558, 486] width 15 height 13
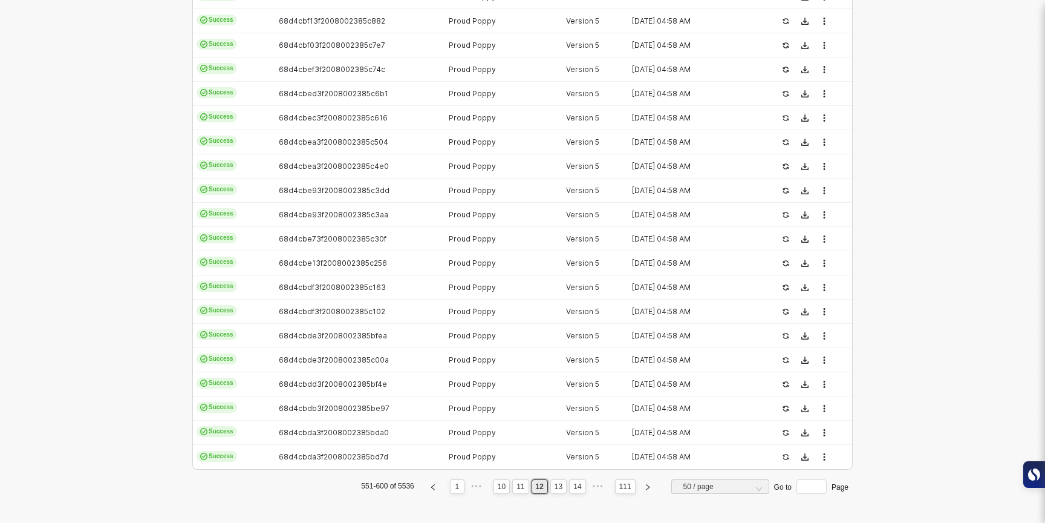
click at [562, 491] on link "13" at bounding box center [558, 486] width 15 height 13
click at [562, 491] on link "14" at bounding box center [558, 486] width 15 height 13
click at [562, 491] on link "15" at bounding box center [558, 486] width 15 height 13
click at [558, 491] on link "16" at bounding box center [558, 486] width 15 height 13
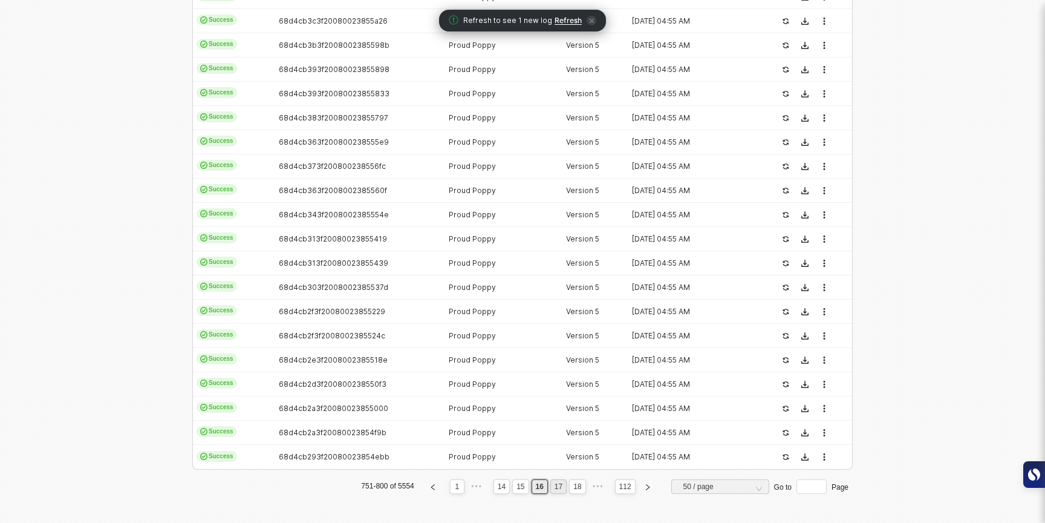
click at [555, 491] on link "17" at bounding box center [558, 486] width 15 height 13
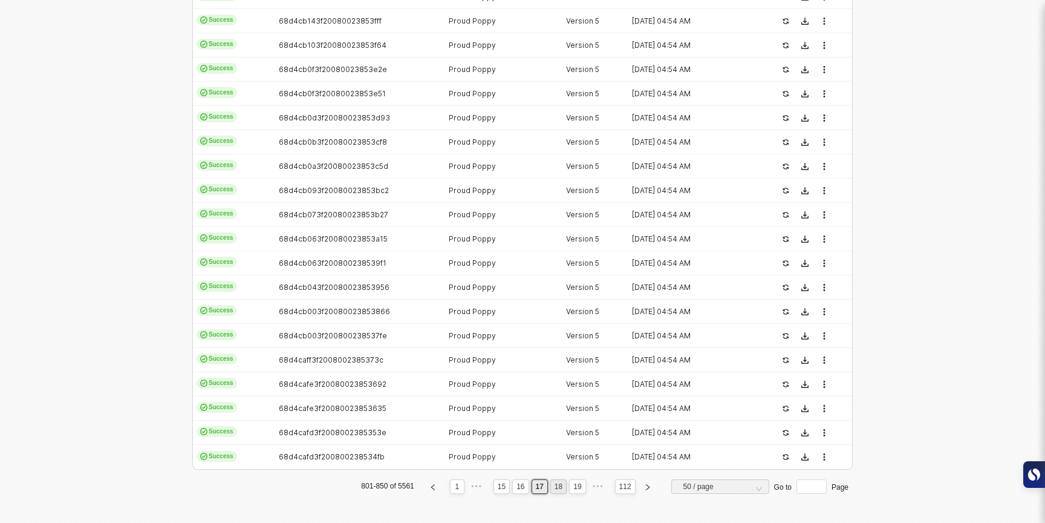
click at [560, 486] on link "18" at bounding box center [558, 486] width 15 height 13
click at [555, 485] on link "19" at bounding box center [558, 486] width 15 height 13
click at [556, 487] on link "20" at bounding box center [558, 486] width 15 height 13
click at [560, 491] on link "21" at bounding box center [558, 486] width 15 height 13
click at [559, 491] on link "22" at bounding box center [558, 486] width 15 height 13
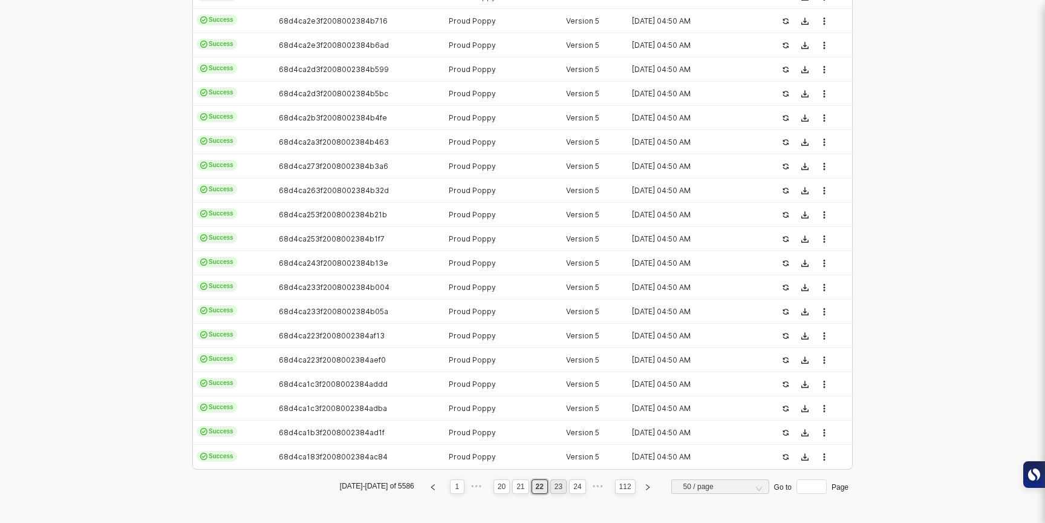
click at [556, 484] on link "23" at bounding box center [558, 486] width 15 height 13
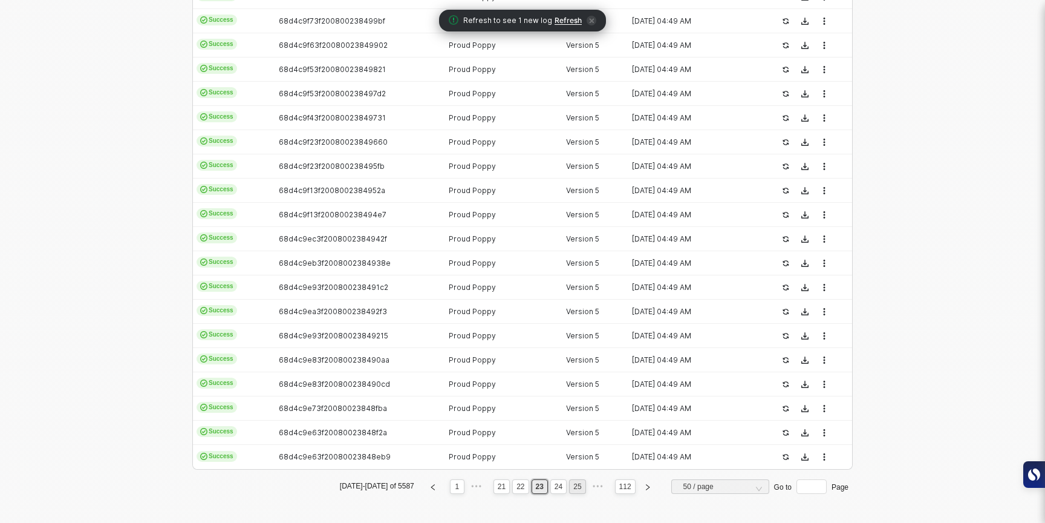
click at [578, 491] on link "25" at bounding box center [577, 486] width 15 height 13
click at [577, 489] on link "27" at bounding box center [577, 486] width 15 height 13
click at [576, 489] on link "29" at bounding box center [577, 486] width 15 height 13
click at [576, 489] on link "31" at bounding box center [577, 486] width 15 height 13
click at [576, 489] on link "33" at bounding box center [577, 486] width 15 height 13
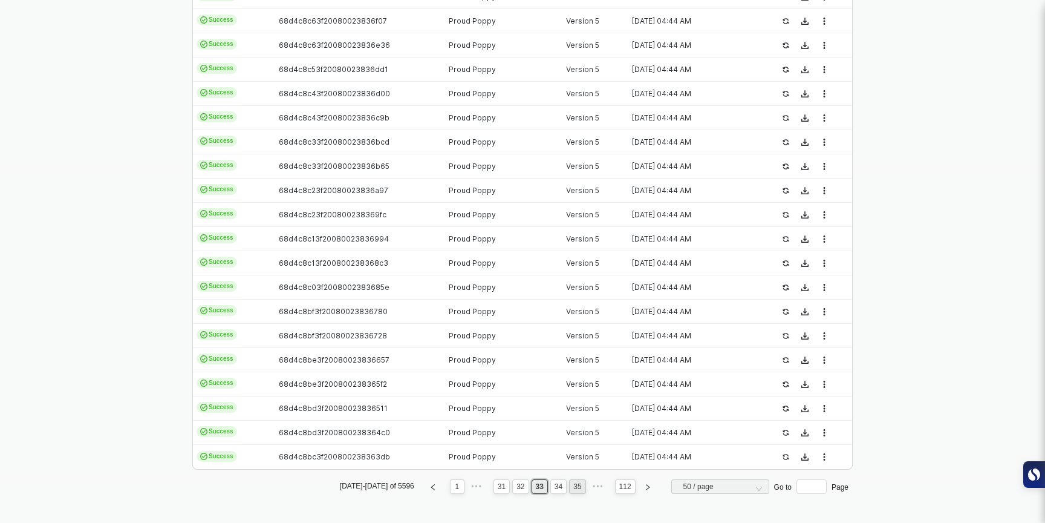
click at [576, 489] on link "35" at bounding box center [577, 486] width 15 height 13
click at [577, 491] on link "37" at bounding box center [577, 486] width 15 height 13
click at [577, 487] on link "39" at bounding box center [577, 486] width 15 height 13
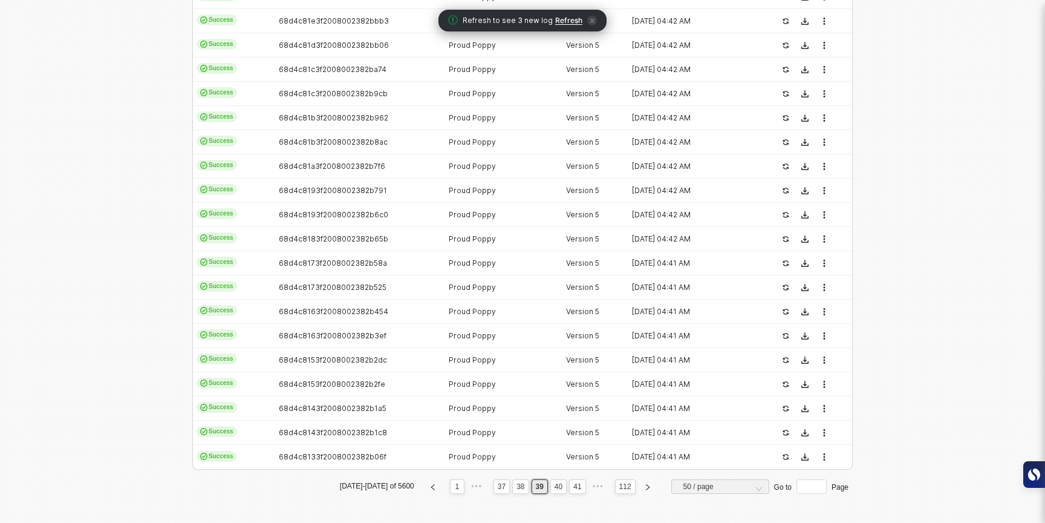
click at [577, 488] on link "41" at bounding box center [577, 486] width 15 height 13
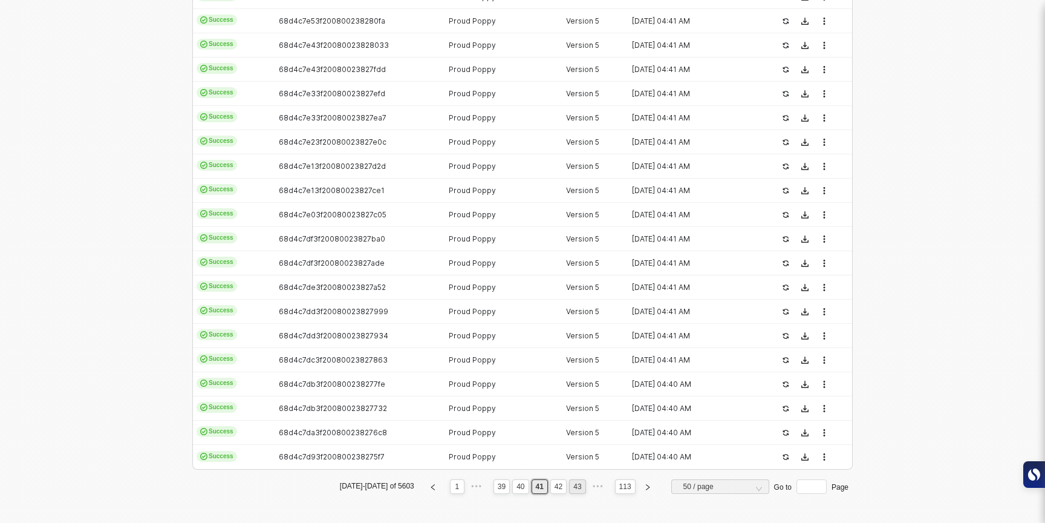
click at [574, 486] on link "43" at bounding box center [577, 486] width 15 height 13
click at [574, 485] on link "45" at bounding box center [577, 486] width 15 height 13
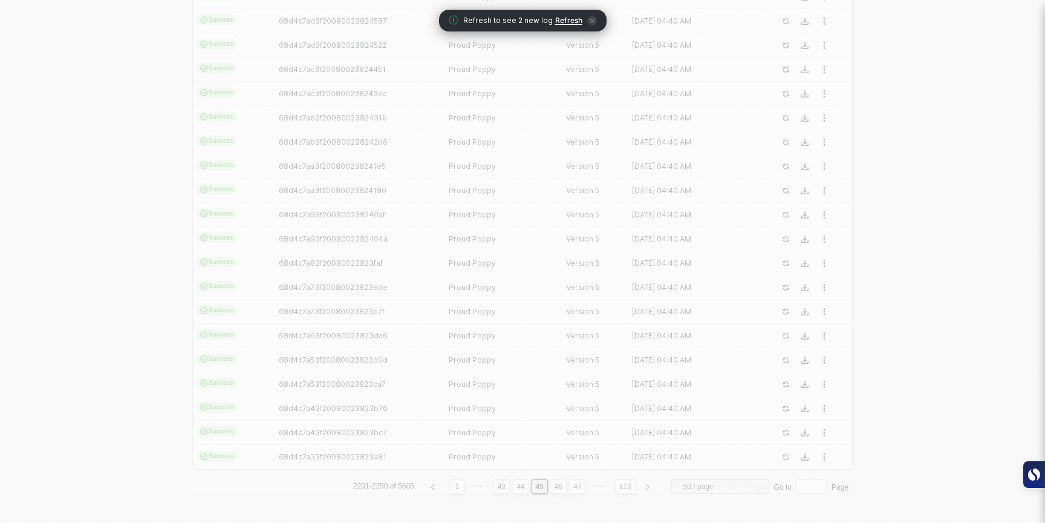
click at [574, 485] on link "47" at bounding box center [577, 486] width 15 height 13
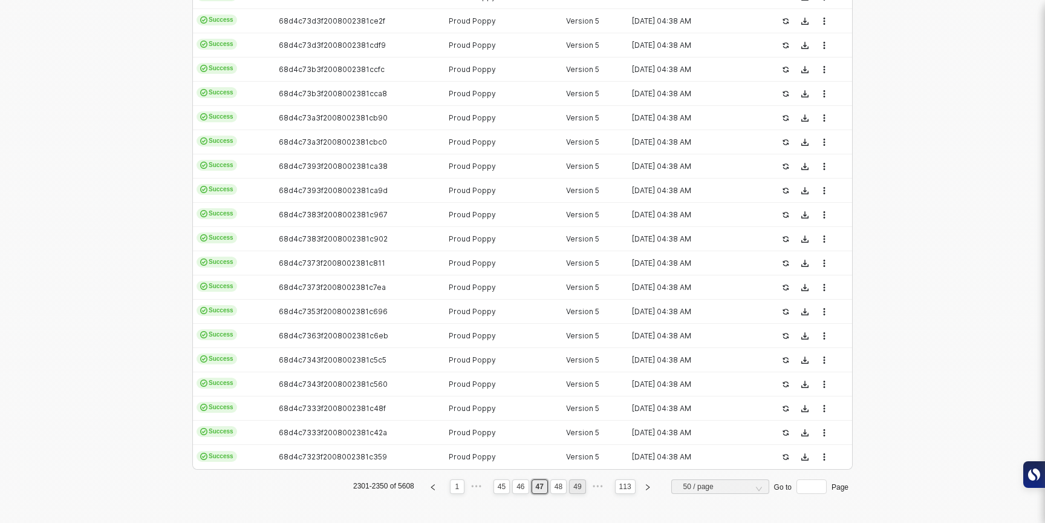
click at [573, 485] on link "49" at bounding box center [577, 486] width 15 height 13
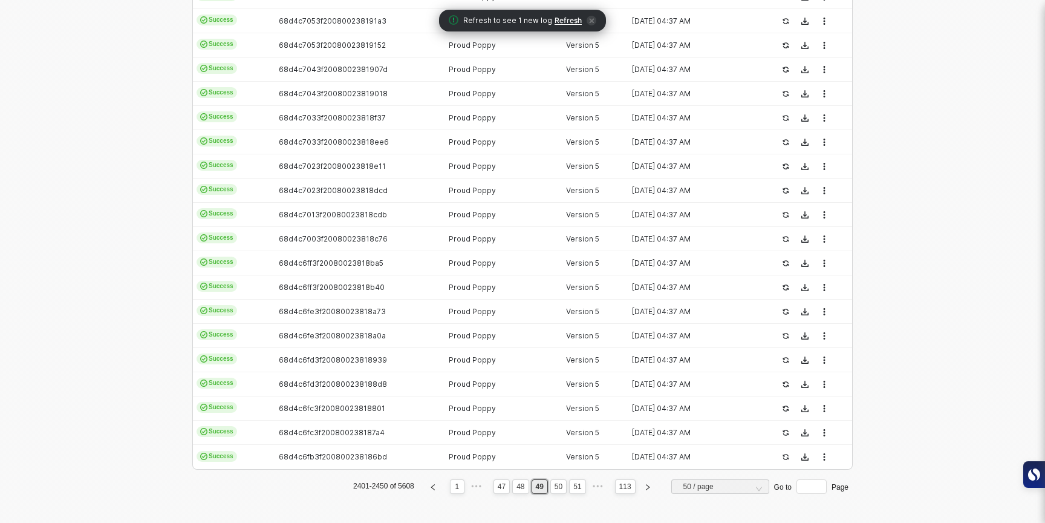
click at [573, 485] on link "51" at bounding box center [577, 486] width 15 height 13
click at [573, 485] on link "53" at bounding box center [577, 486] width 15 height 13
click at [572, 484] on link "55" at bounding box center [577, 486] width 15 height 13
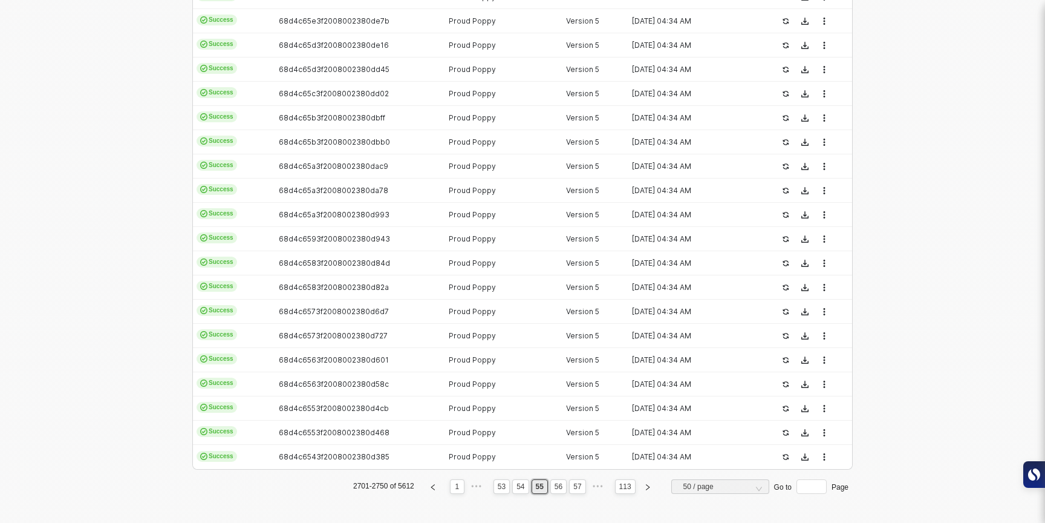
click at [572, 484] on link "57" at bounding box center [577, 486] width 15 height 13
click at [572, 484] on link "59" at bounding box center [577, 486] width 15 height 13
click at [575, 486] on link "61" at bounding box center [577, 486] width 15 height 13
click at [575, 486] on link "63" at bounding box center [577, 486] width 15 height 13
click at [575, 486] on link "65" at bounding box center [577, 486] width 15 height 13
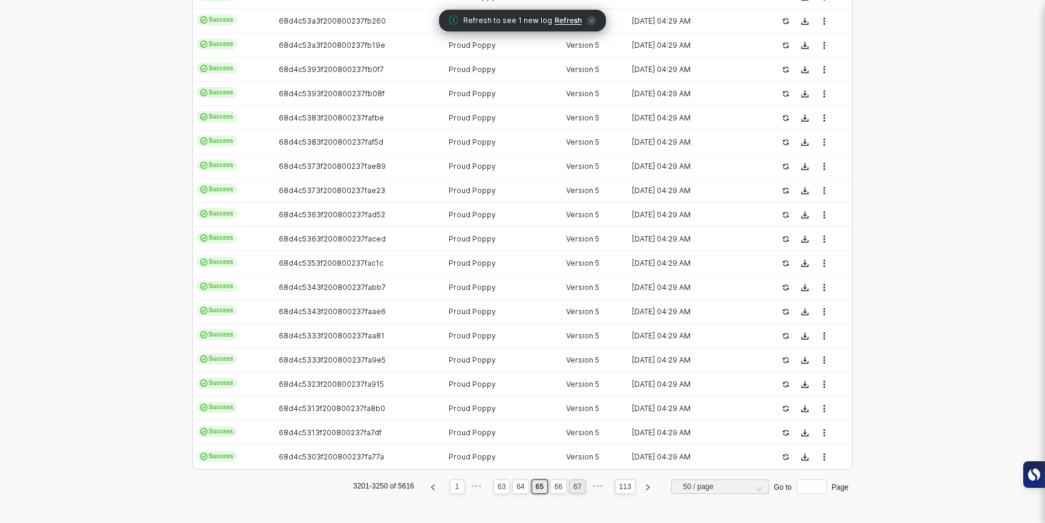
click at [575, 486] on link "67" at bounding box center [577, 486] width 15 height 13
click at [575, 487] on link "69" at bounding box center [577, 486] width 15 height 13
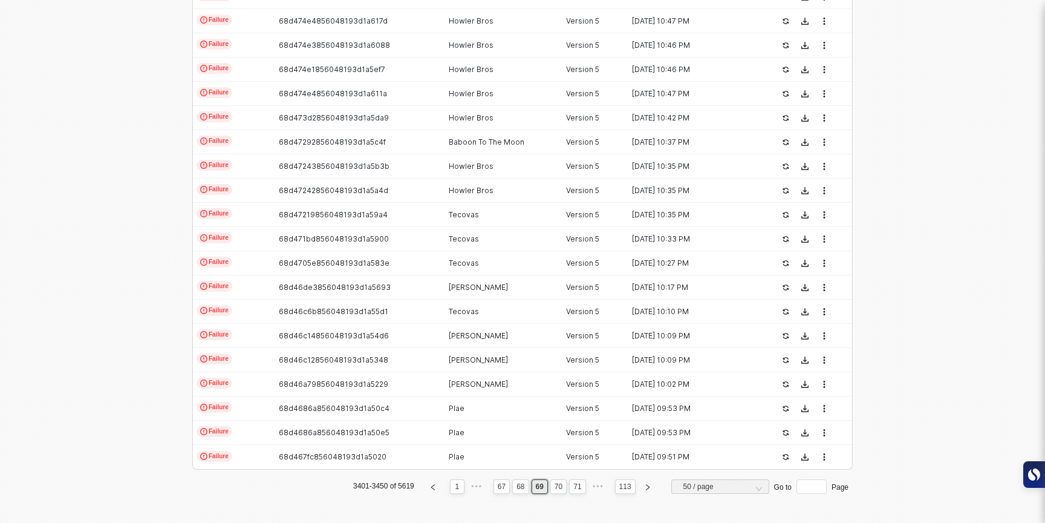
click at [575, 489] on link "71" at bounding box center [577, 486] width 15 height 13
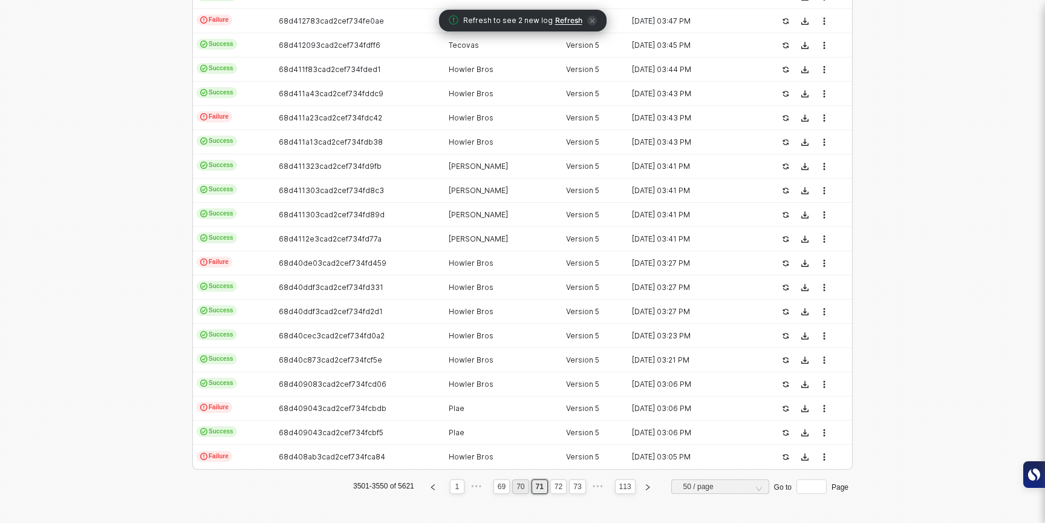
click at [521, 486] on link "70" at bounding box center [520, 486] width 15 height 13
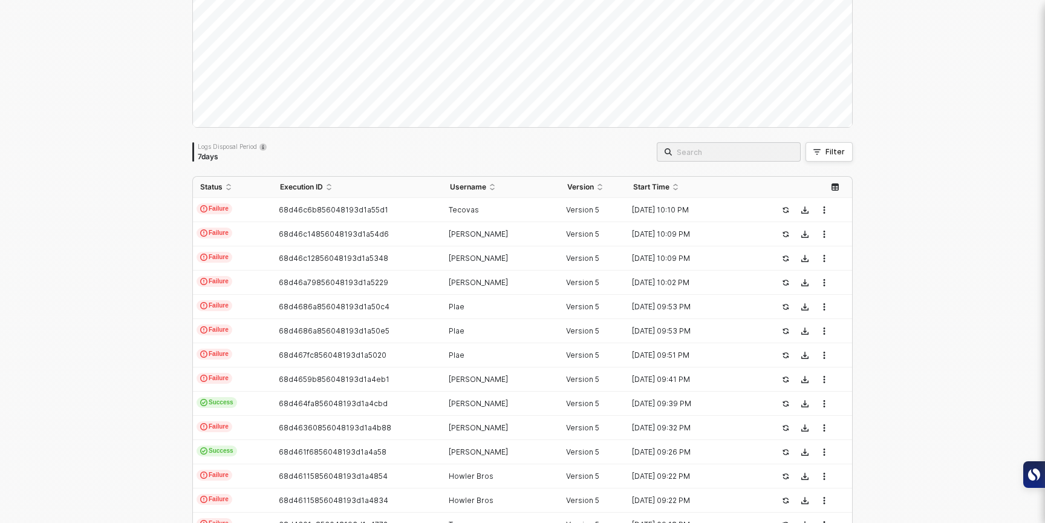
scroll to position [121, 0]
click at [783, 212] on button "button" at bounding box center [785, 209] width 15 height 15
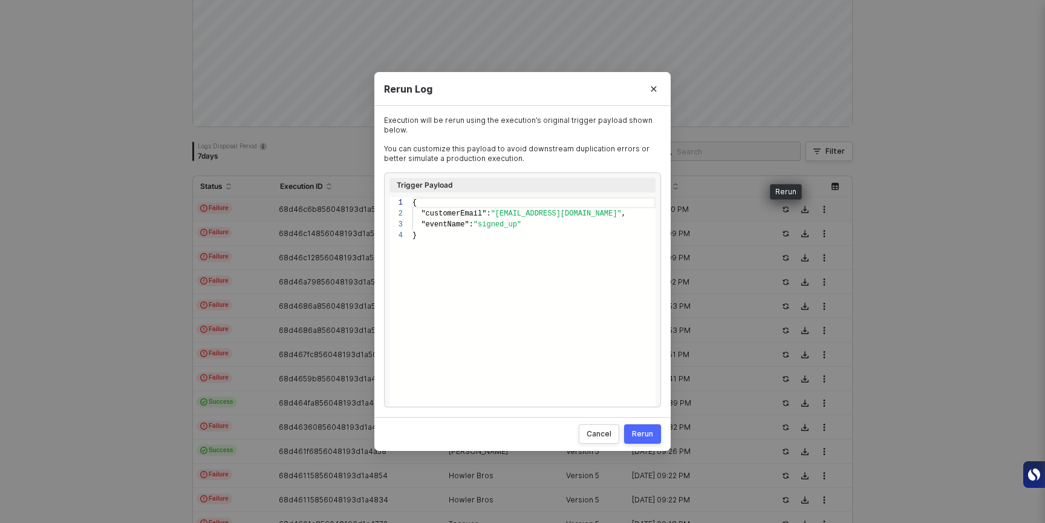
scroll to position [33, 0]
click at [649, 430] on div "Rerun" at bounding box center [642, 434] width 21 height 10
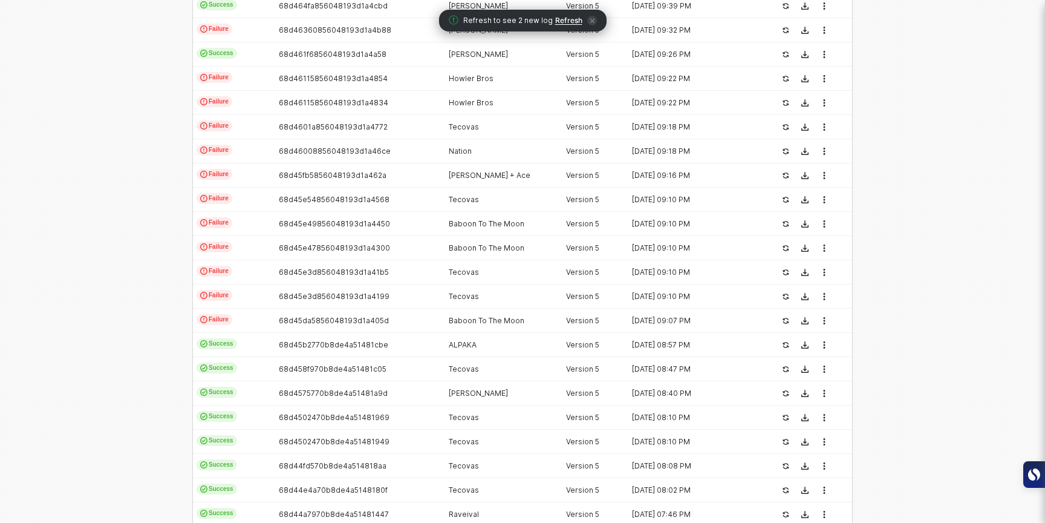
scroll to position [1059, 0]
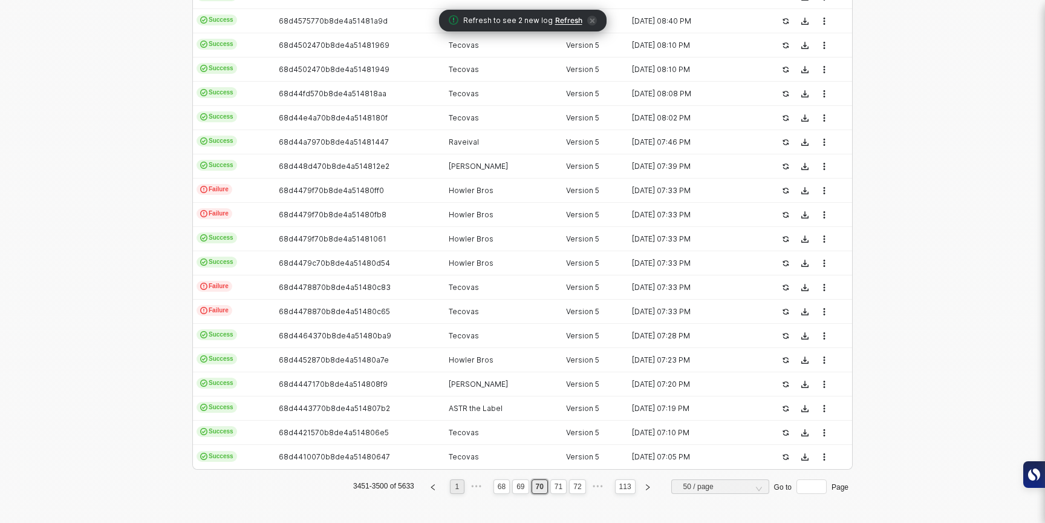
click at [458, 489] on link "1" at bounding box center [456, 486] width 11 height 13
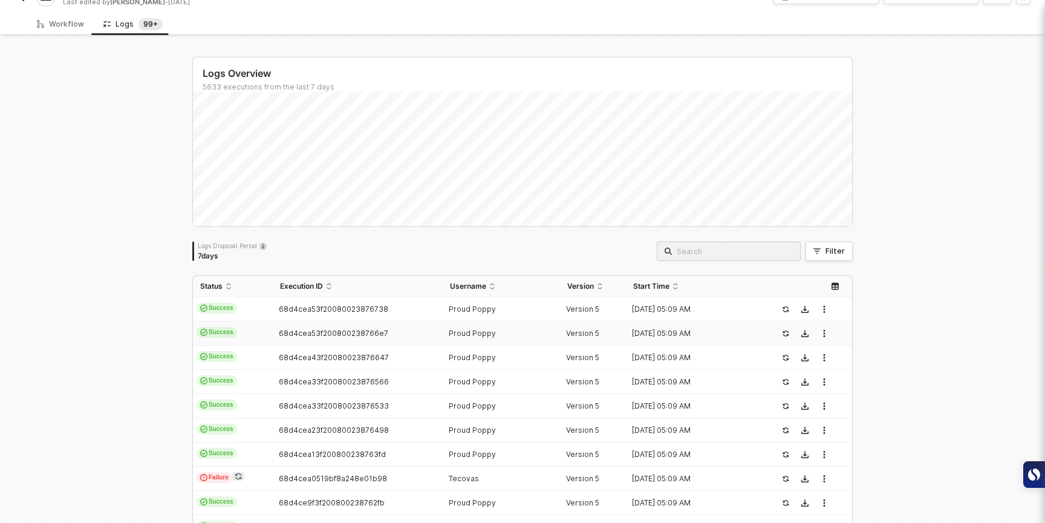
scroll to position [298, 0]
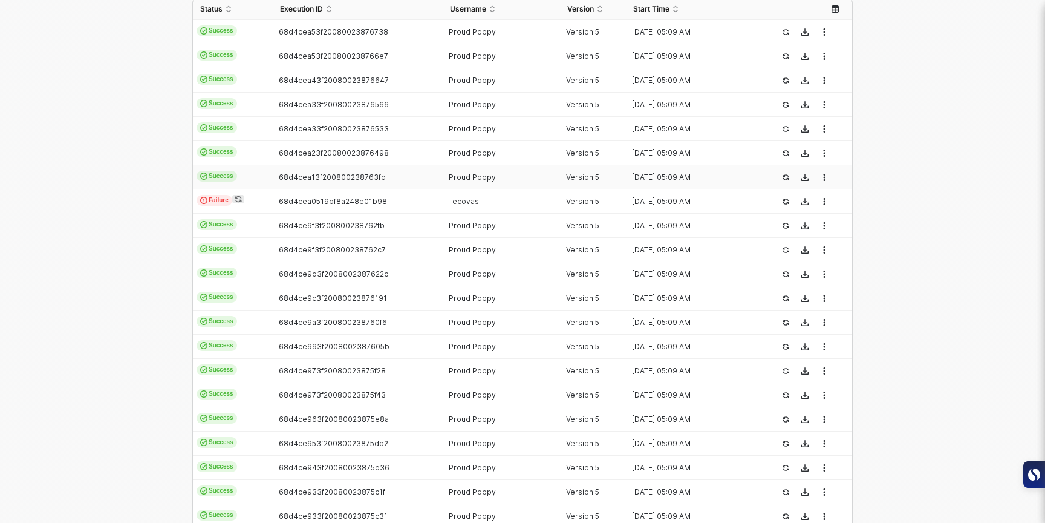
click at [253, 178] on td "Success" at bounding box center [233, 177] width 80 height 24
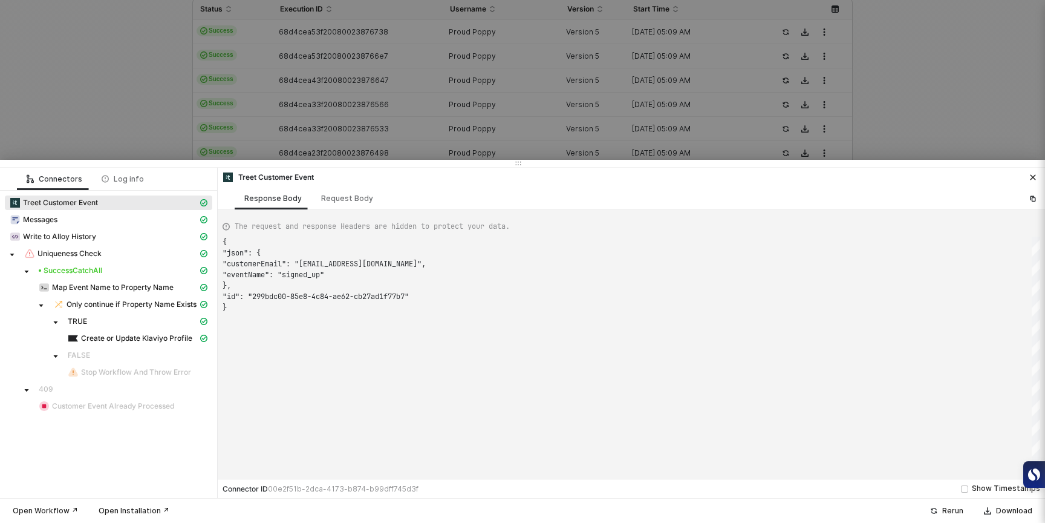
scroll to position [65, 0]
click at [240, 130] on div at bounding box center [522, 261] width 1045 height 523
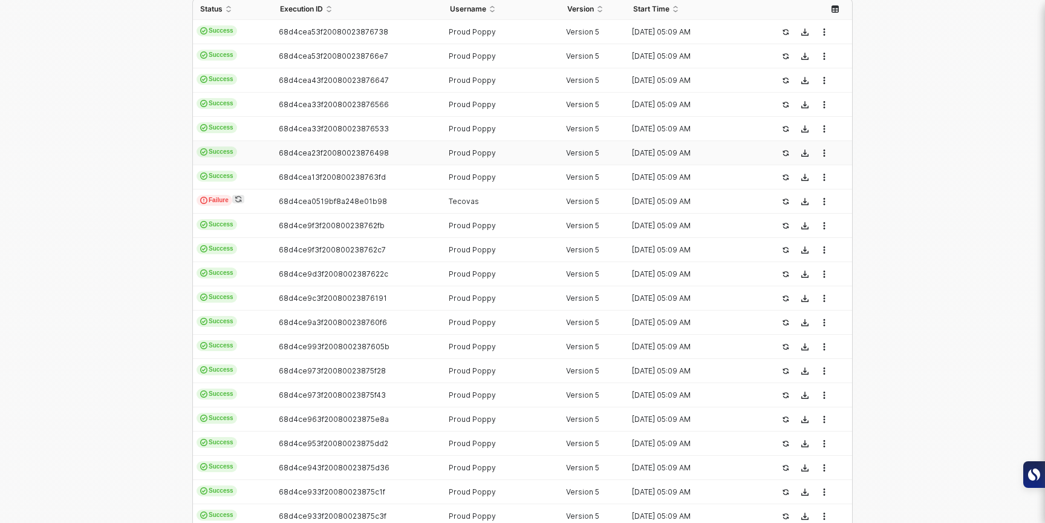
click at [246, 139] on td "Success" at bounding box center [233, 129] width 80 height 24
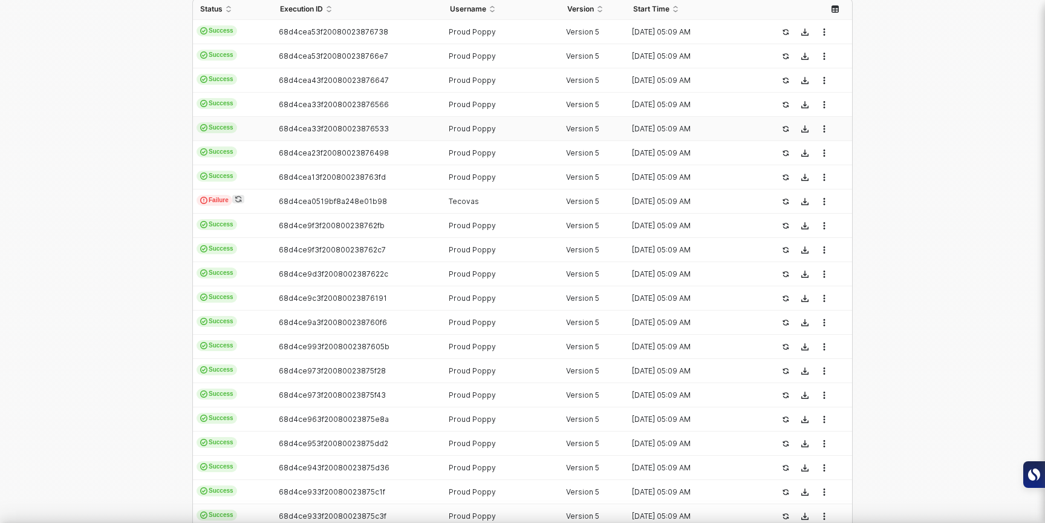
type textarea "{ "json": { "customerEmail": "[EMAIL_ADDRESS][DOMAIN_NAME]", "eventName": "sign…"
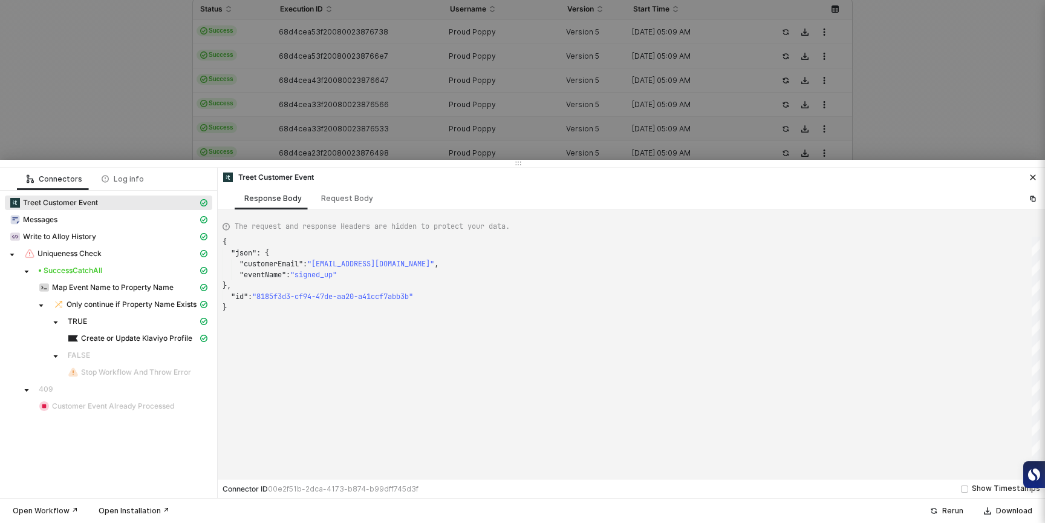
click at [246, 135] on div at bounding box center [522, 261] width 1045 height 523
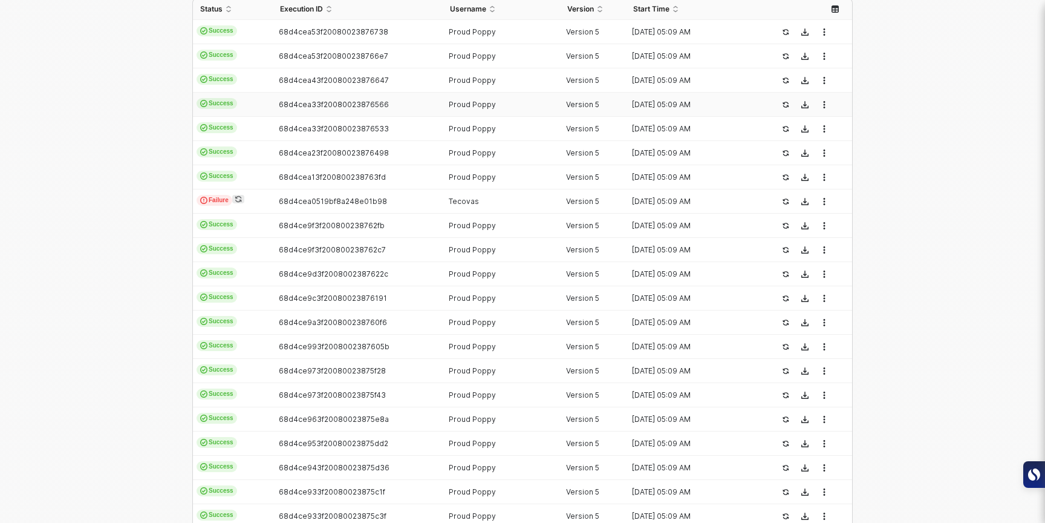
click at [243, 94] on td "Success" at bounding box center [233, 105] width 80 height 24
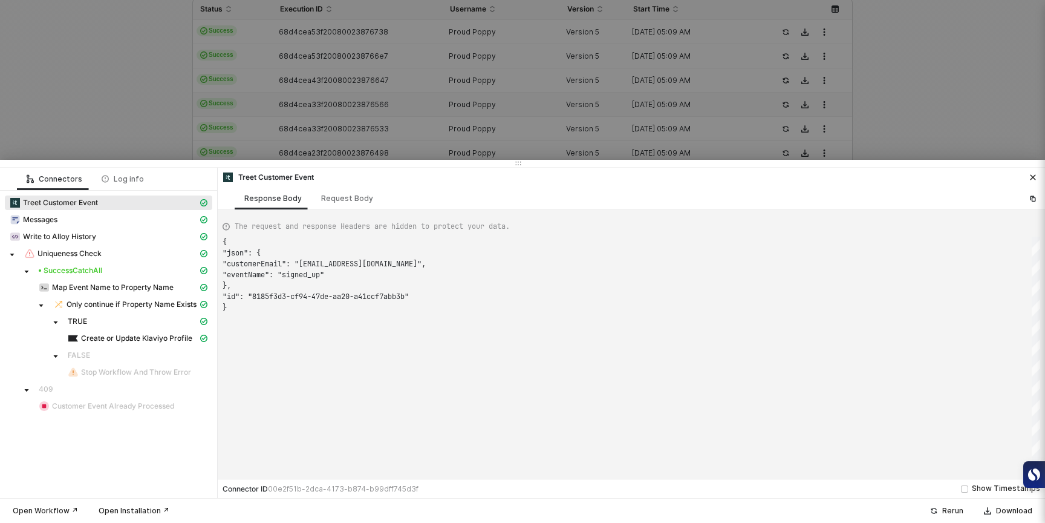
type textarea "{ "json": { "customerEmail": "[EMAIL_ADDRESS][DOMAIN_NAME]", "eventName": "sign…"
click at [243, 83] on div at bounding box center [522, 261] width 1045 height 523
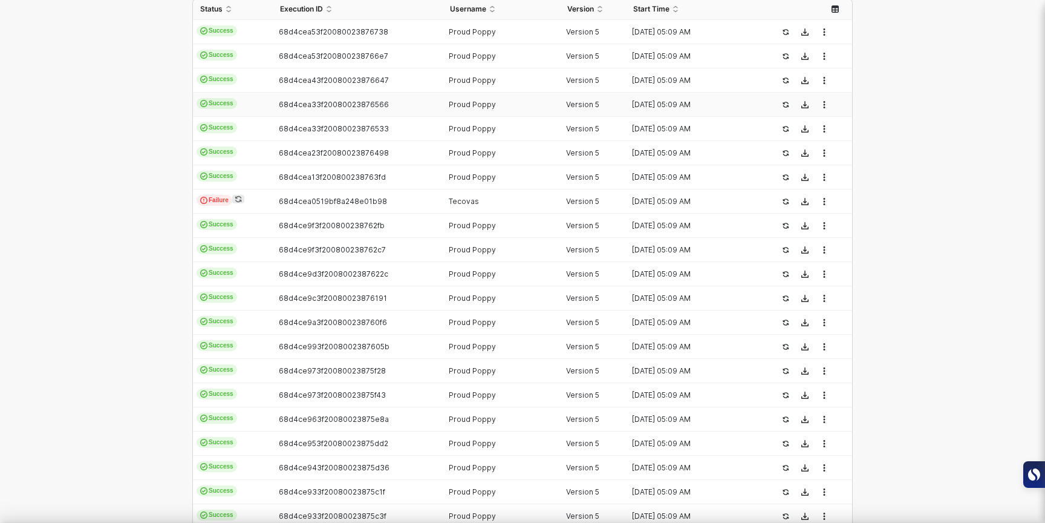
click at [240, 77] on td "Success" at bounding box center [233, 80] width 80 height 24
type textarea "{ "json": { "customerEmail": "[EMAIL_ADDRESS][DOMAIN_NAME]", "eventName": "sign…"
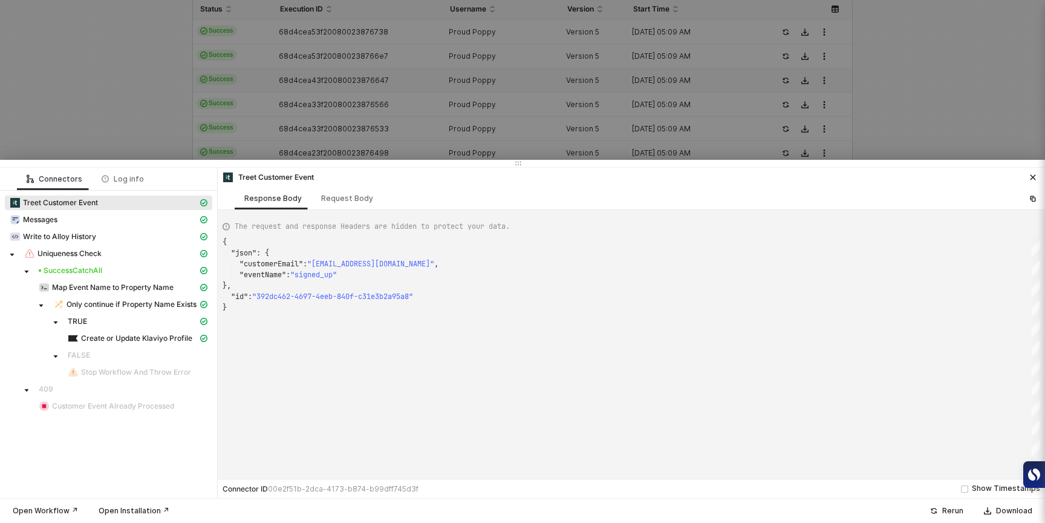
click at [240, 76] on div at bounding box center [522, 261] width 1045 height 523
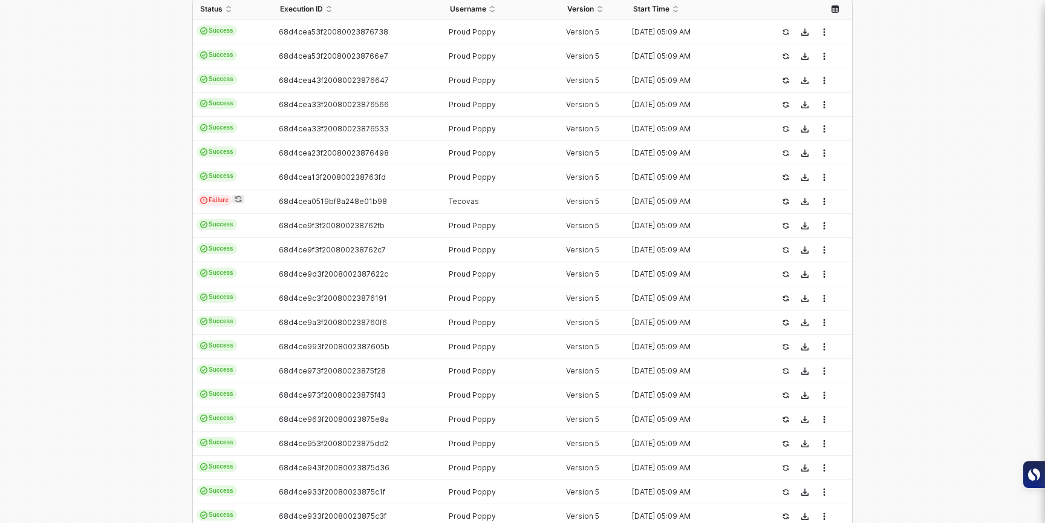
click at [967, 172] on div "Logs Overview 5633 executions from the last 7 days Logs Disposal Period 7 days …" at bounding box center [522, 521] width 1045 height 1523
